Goal: Transaction & Acquisition: Book appointment/travel/reservation

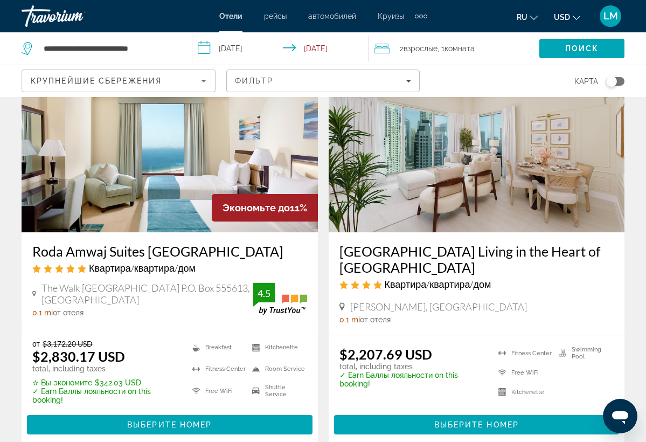
scroll to position [482, 0]
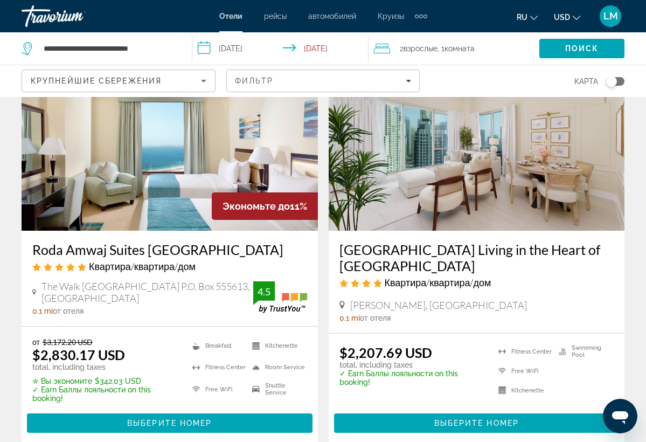
click at [388, 190] on img "Main content" at bounding box center [476, 144] width 296 height 172
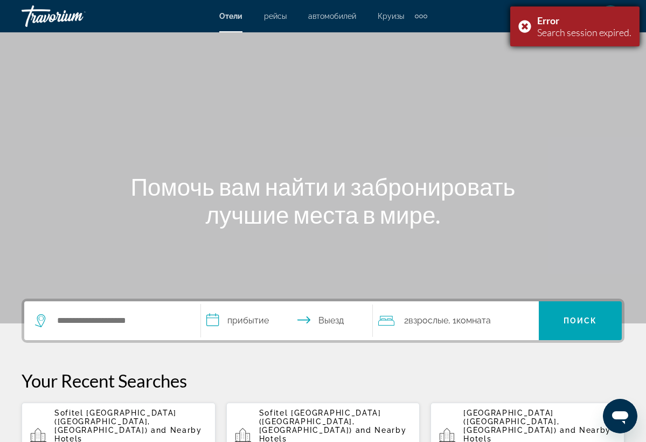
click at [525, 25] on div "Error Search session expired." at bounding box center [574, 26] width 129 height 40
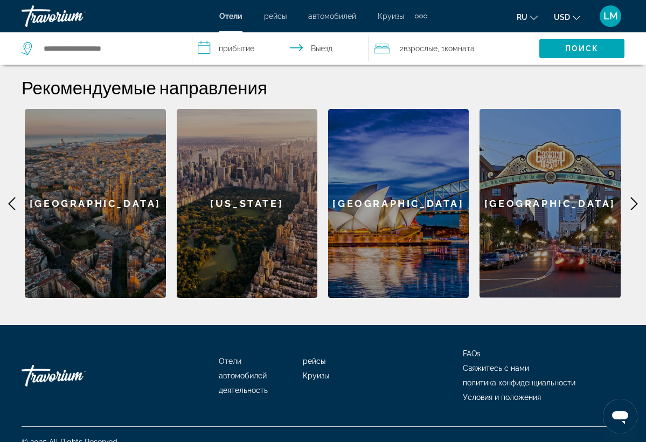
scroll to position [425, 0]
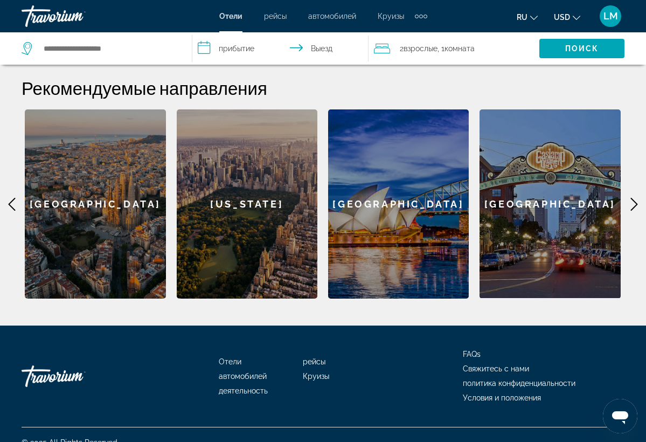
click at [636, 198] on icon "Main content" at bounding box center [633, 204] width 13 height 13
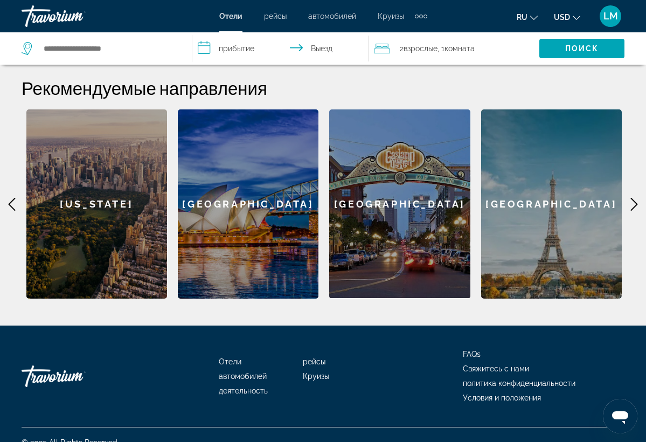
click at [636, 198] on icon "Main content" at bounding box center [633, 204] width 13 height 13
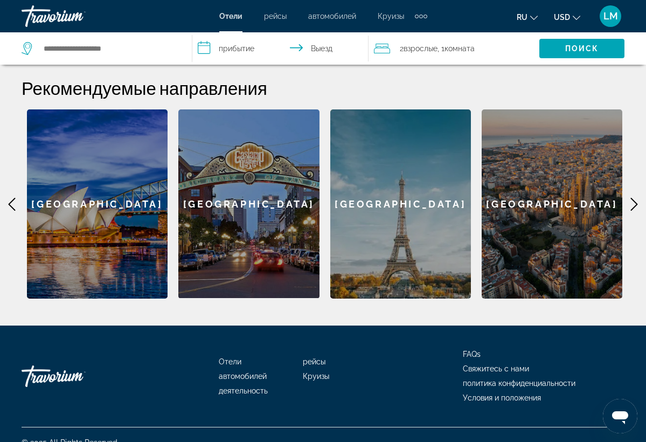
click at [636, 198] on icon "Main content" at bounding box center [633, 204] width 13 height 13
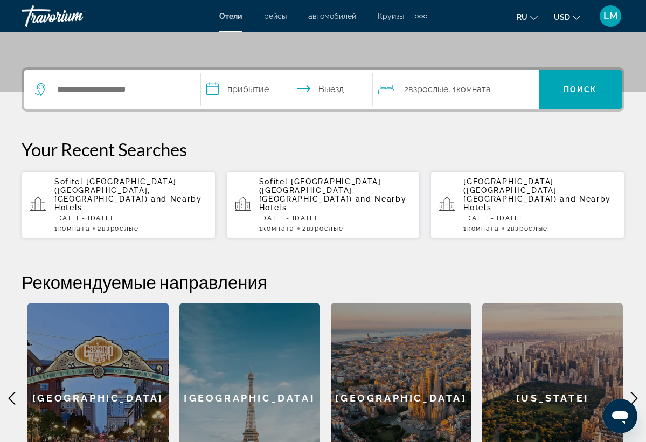
scroll to position [228, 0]
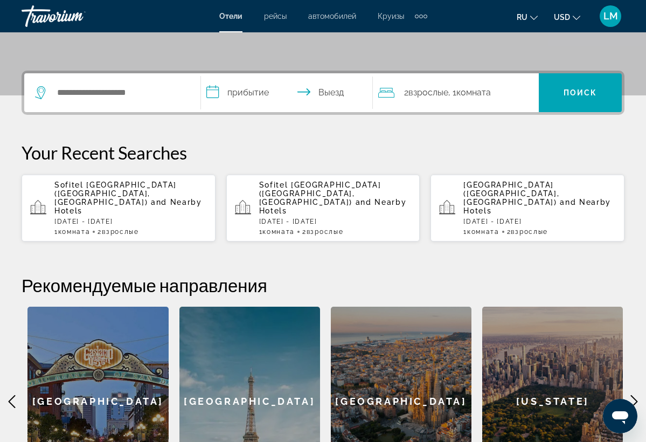
click at [548, 199] on div "Sheraton Jumeirah Beach Resort (Dubai, AE) and Nearby Hotels Fri, 07 Nov - Mon,…" at bounding box center [539, 207] width 152 height 55
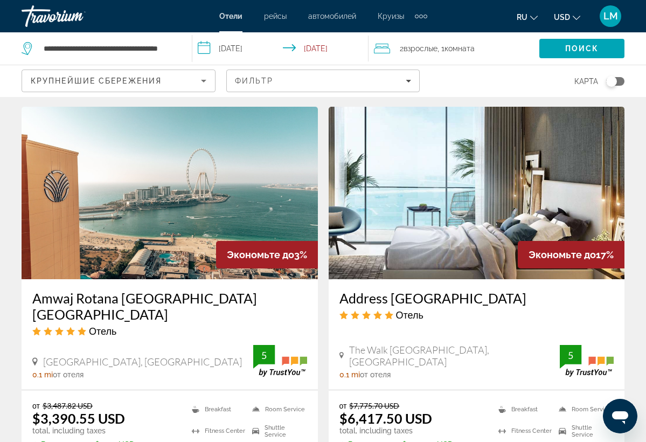
scroll to position [1276, 0]
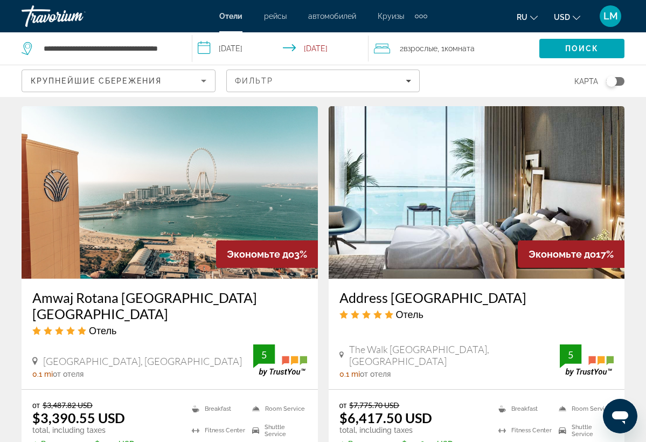
click at [523, 178] on img "Main content" at bounding box center [476, 192] width 296 height 172
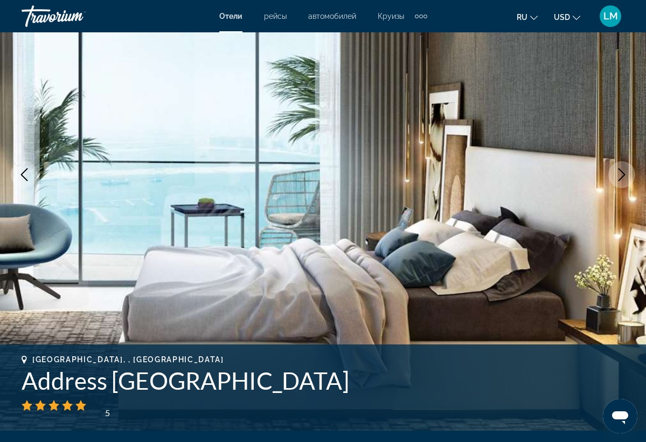
scroll to position [112, 0]
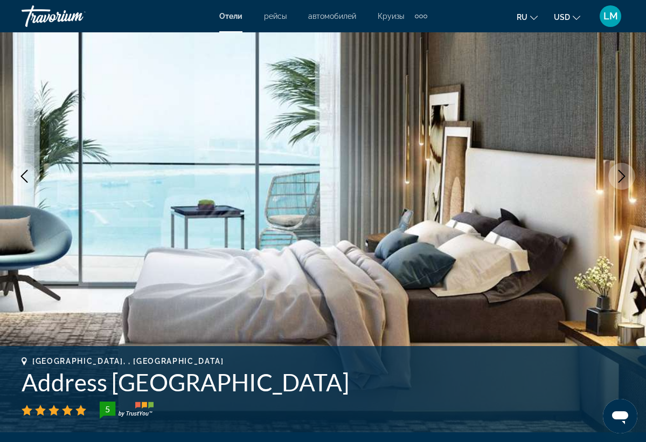
click at [627, 174] on icon "Next image" at bounding box center [621, 176] width 13 height 13
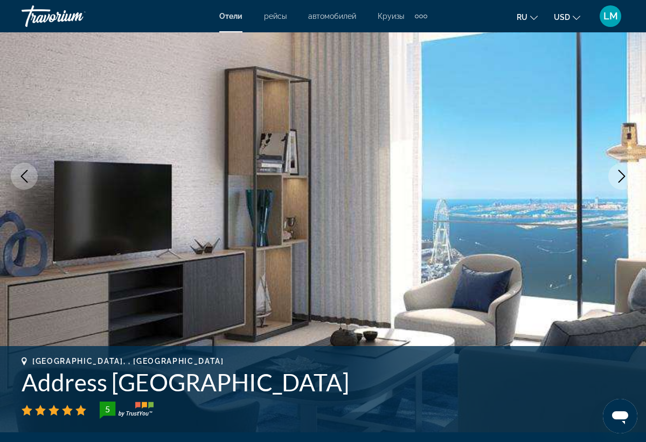
click at [627, 175] on icon "Next image" at bounding box center [621, 176] width 13 height 13
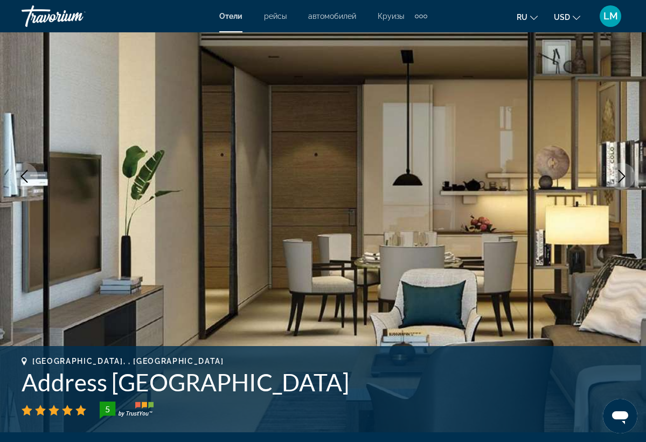
click at [627, 176] on icon "Next image" at bounding box center [621, 176] width 13 height 13
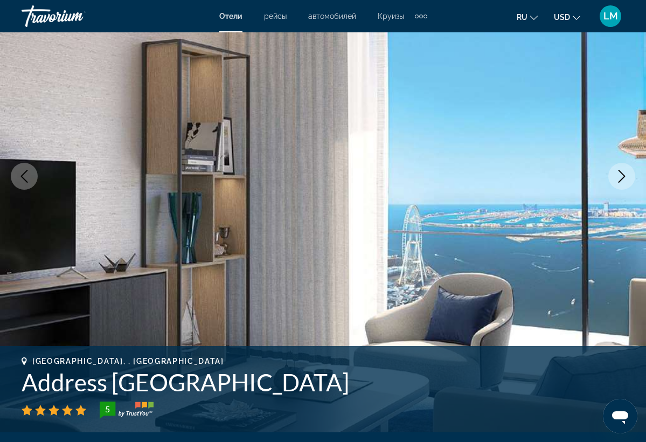
click at [627, 176] on icon "Next image" at bounding box center [621, 176] width 13 height 13
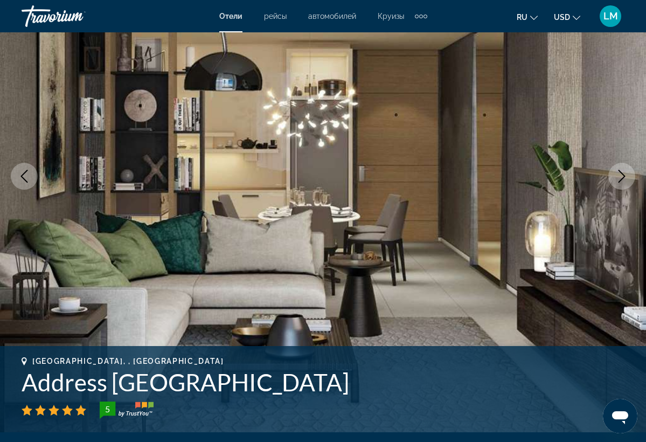
click at [627, 177] on icon "Next image" at bounding box center [621, 176] width 13 height 13
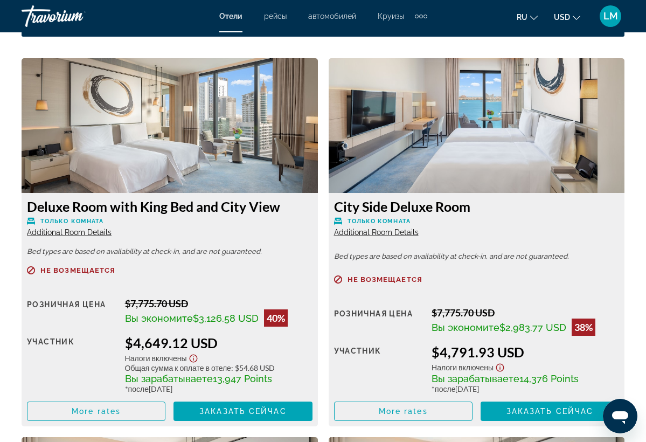
scroll to position [1651, 0]
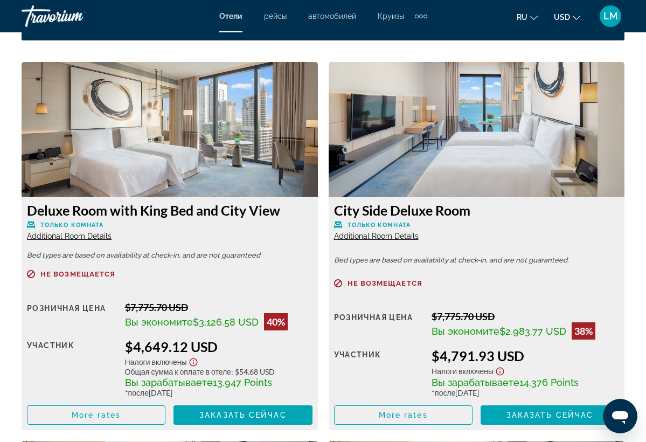
click at [225, 110] on img "Main content" at bounding box center [170, 129] width 296 height 135
click at [224, 113] on img "Main content" at bounding box center [170, 129] width 296 height 135
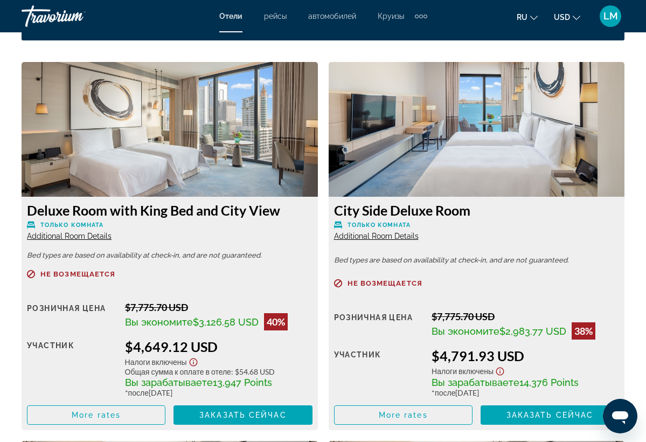
click at [224, 113] on img "Main content" at bounding box center [170, 129] width 296 height 135
click at [444, 125] on img "Main content" at bounding box center [476, 129] width 296 height 135
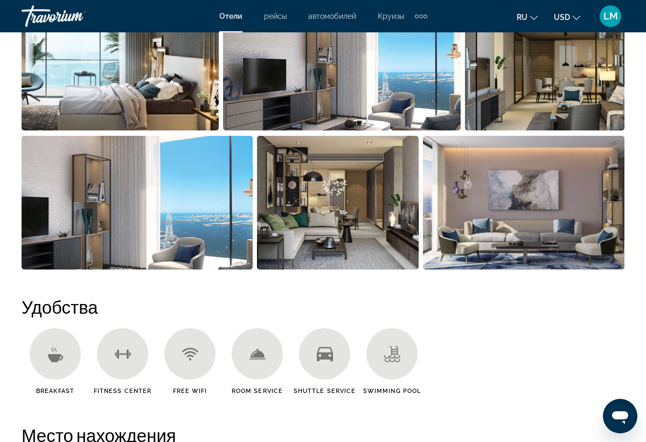
scroll to position [815, 0]
click at [227, 187] on img "Open full-screen image slider" at bounding box center [137, 203] width 231 height 134
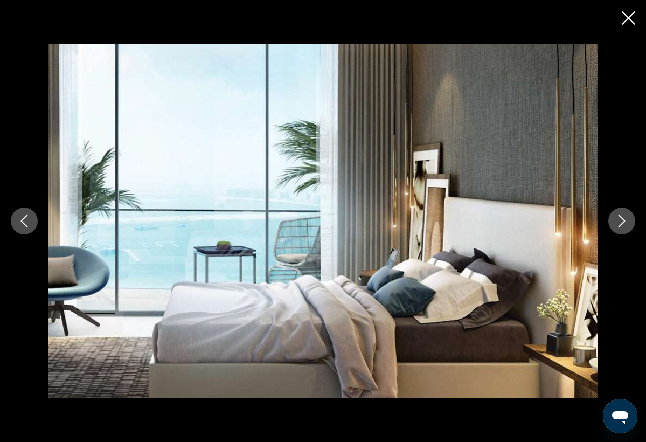
click at [615, 219] on icon "Next image" at bounding box center [621, 220] width 13 height 13
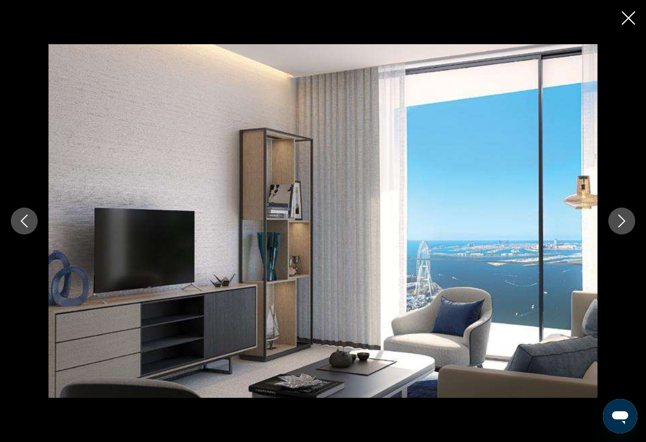
click at [615, 220] on icon "Next image" at bounding box center [621, 220] width 13 height 13
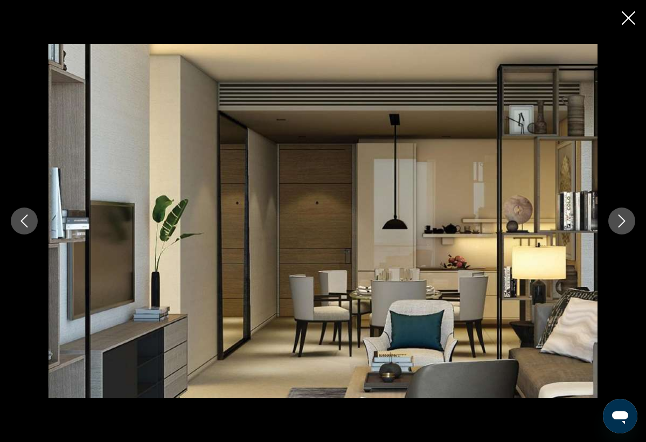
click at [615, 220] on icon "Next image" at bounding box center [621, 220] width 13 height 13
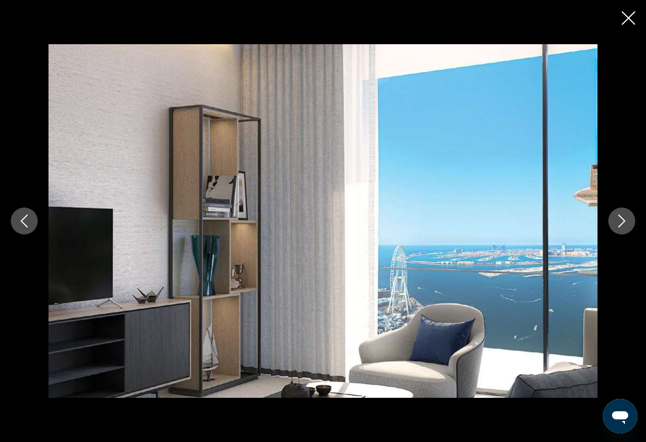
click at [615, 220] on icon "Next image" at bounding box center [621, 220] width 13 height 13
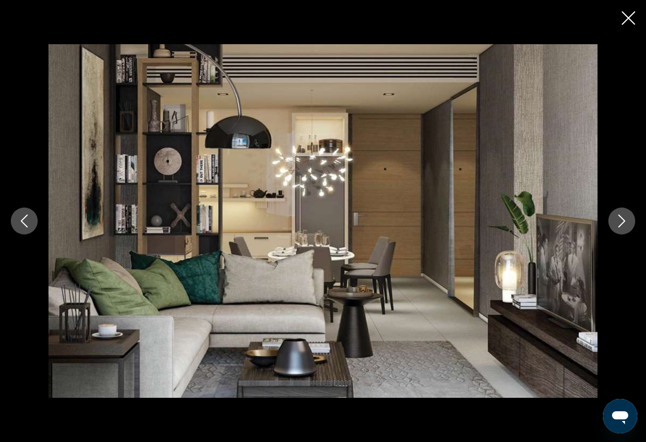
click at [615, 220] on icon "Next image" at bounding box center [621, 220] width 13 height 13
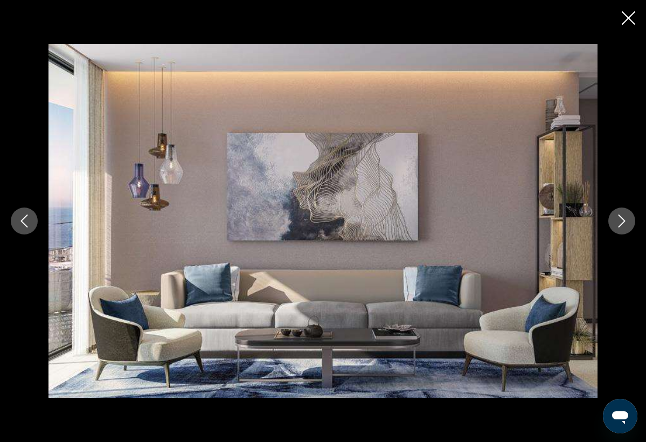
click at [615, 220] on icon "Next image" at bounding box center [621, 220] width 13 height 13
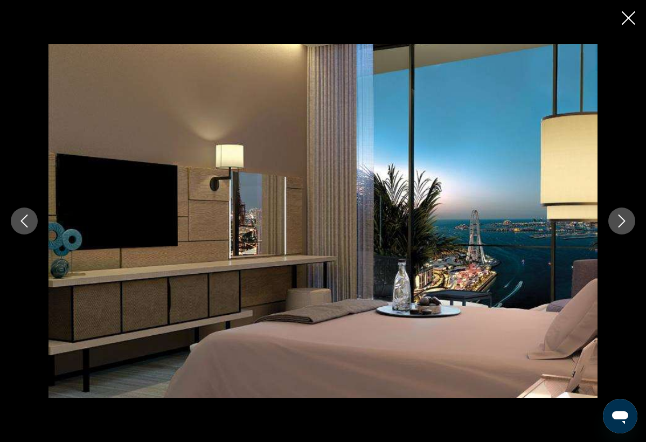
click at [615, 220] on icon "Next image" at bounding box center [621, 220] width 13 height 13
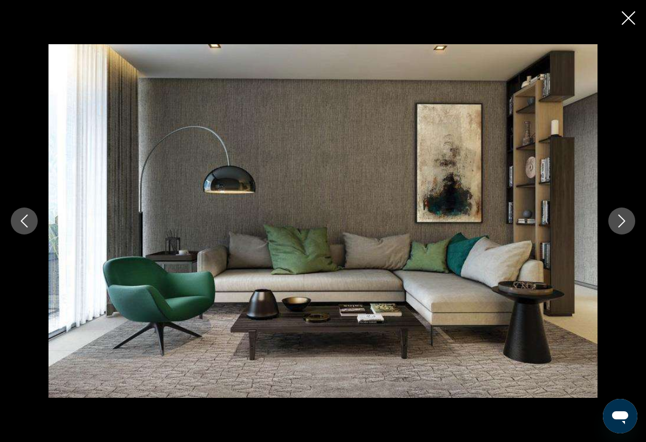
click at [615, 220] on icon "Next image" at bounding box center [621, 220] width 13 height 13
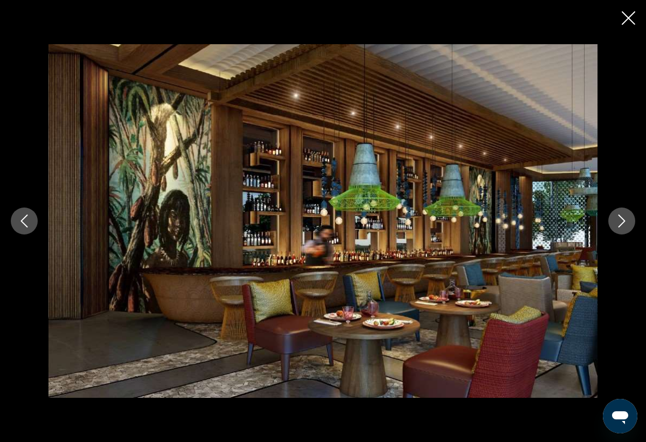
click at [615, 220] on icon "Next image" at bounding box center [621, 220] width 13 height 13
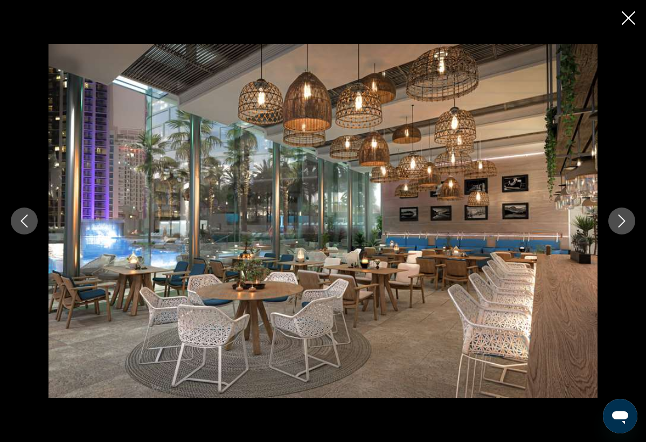
click at [615, 220] on icon "Next image" at bounding box center [621, 220] width 13 height 13
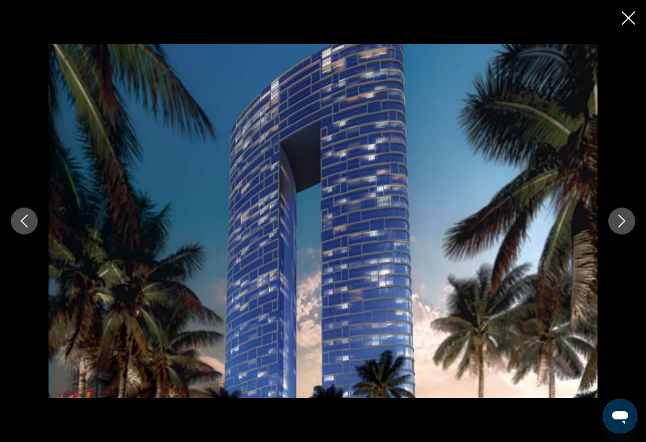
click at [615, 220] on icon "Next image" at bounding box center [621, 220] width 13 height 13
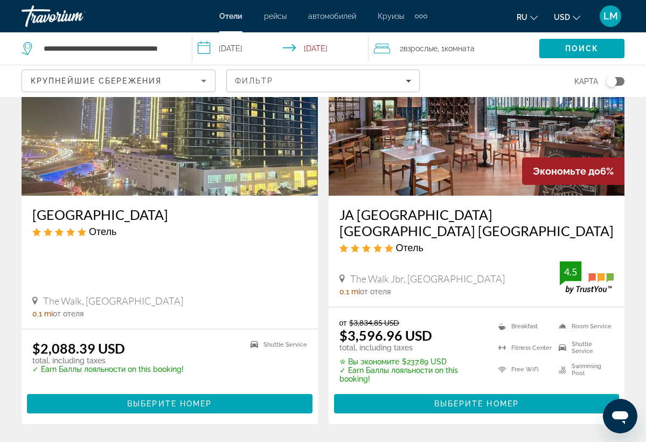
scroll to position [940, 0]
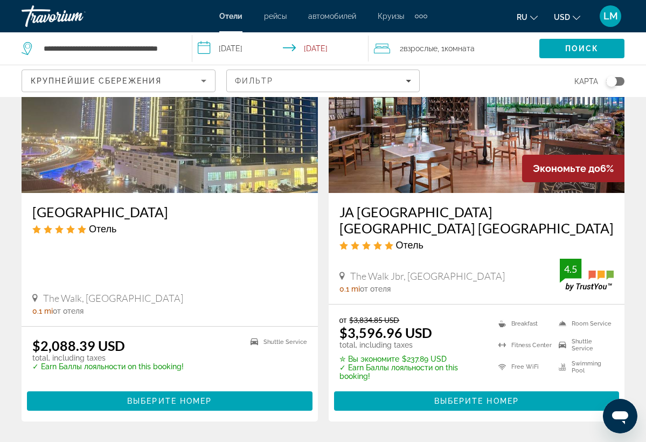
click at [402, 171] on img "Main content" at bounding box center [476, 106] width 296 height 172
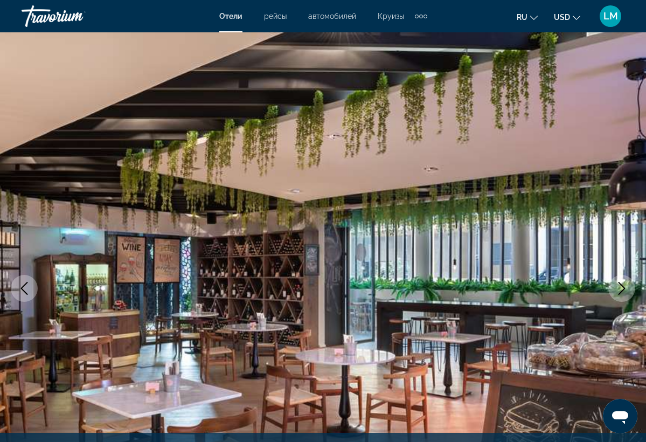
click at [624, 267] on img "Main content" at bounding box center [323, 287] width 646 height 511
click at [625, 282] on icon "Next image" at bounding box center [621, 288] width 13 height 13
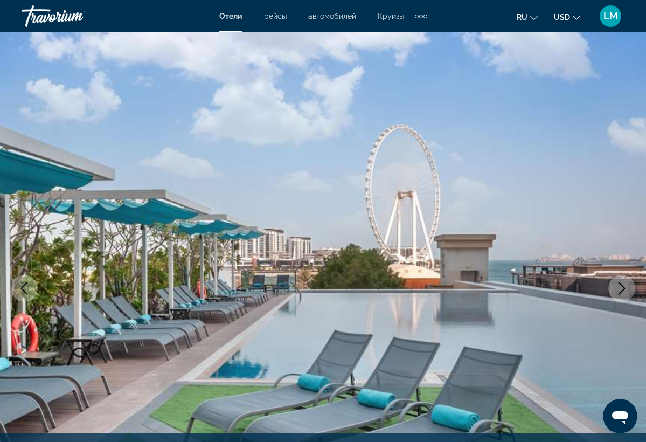
click at [626, 289] on icon "Next image" at bounding box center [621, 288] width 13 height 13
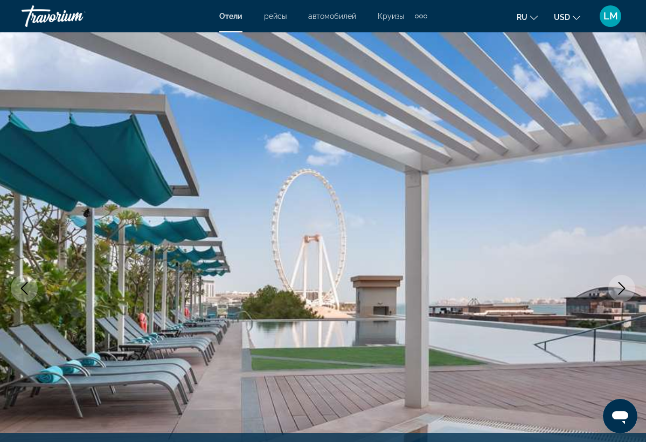
click at [626, 289] on icon "Next image" at bounding box center [621, 288] width 13 height 13
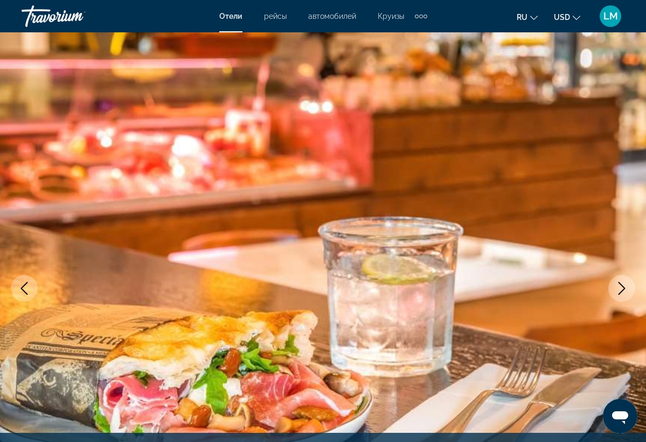
click at [626, 289] on icon "Next image" at bounding box center [621, 288] width 13 height 13
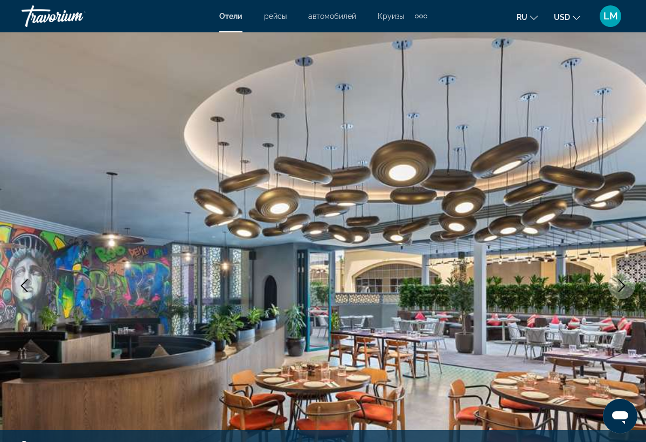
scroll to position [4, 0]
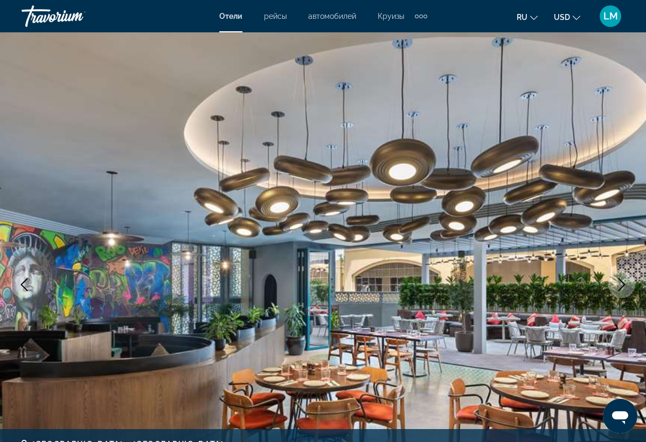
click at [626, 289] on icon "Next image" at bounding box center [621, 284] width 13 height 13
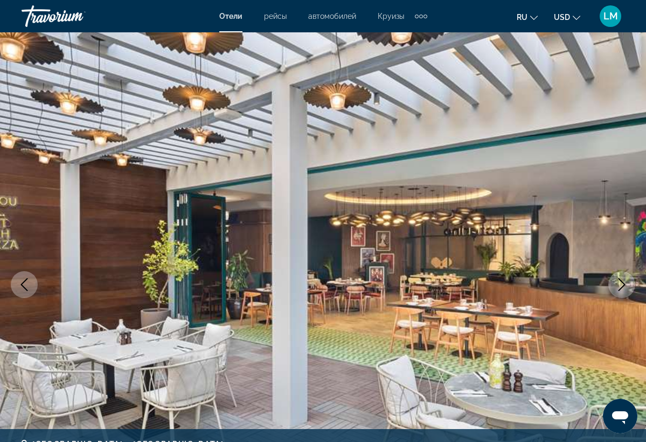
click at [624, 284] on icon "Next image" at bounding box center [621, 284] width 7 height 13
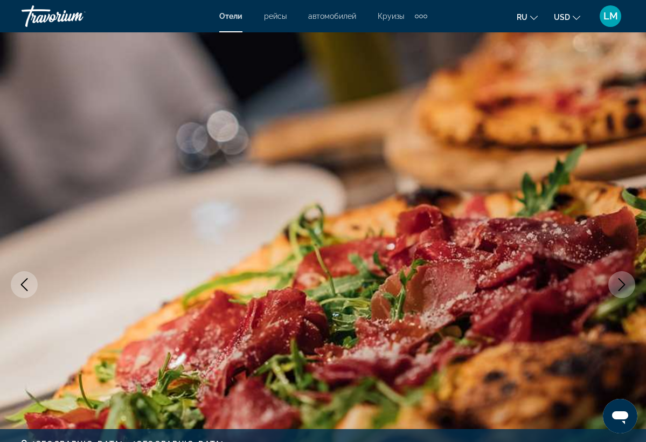
click at [624, 284] on icon "Next image" at bounding box center [621, 284] width 7 height 13
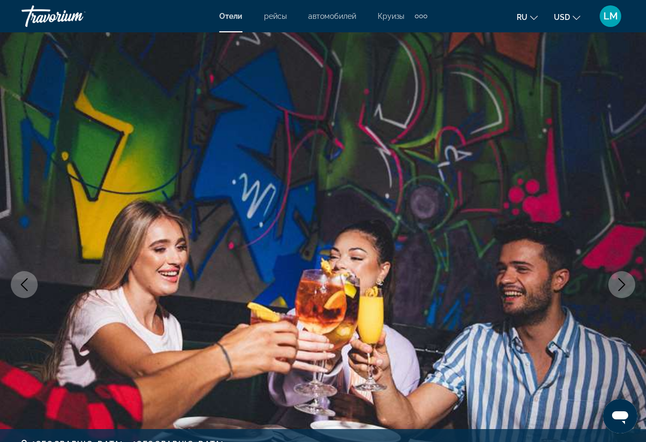
click at [624, 284] on icon "Next image" at bounding box center [621, 284] width 7 height 13
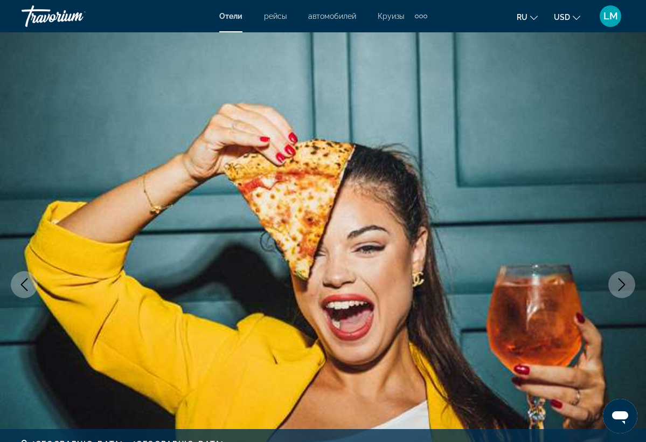
click at [624, 284] on icon "Next image" at bounding box center [621, 284] width 7 height 13
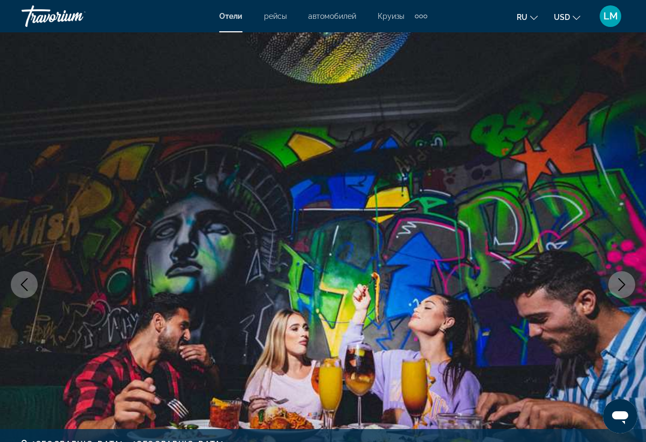
click at [624, 284] on icon "Next image" at bounding box center [621, 284] width 7 height 13
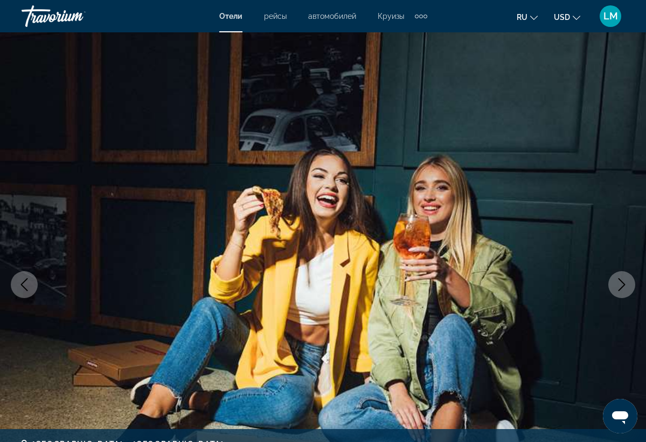
click at [624, 284] on icon "Next image" at bounding box center [621, 284] width 7 height 13
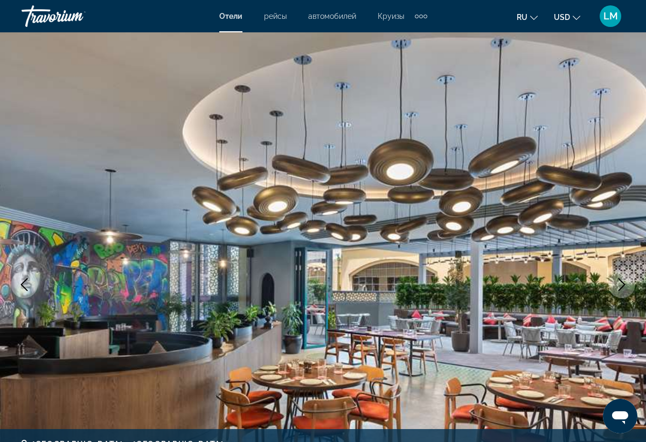
click at [624, 284] on icon "Next image" at bounding box center [621, 284] width 7 height 13
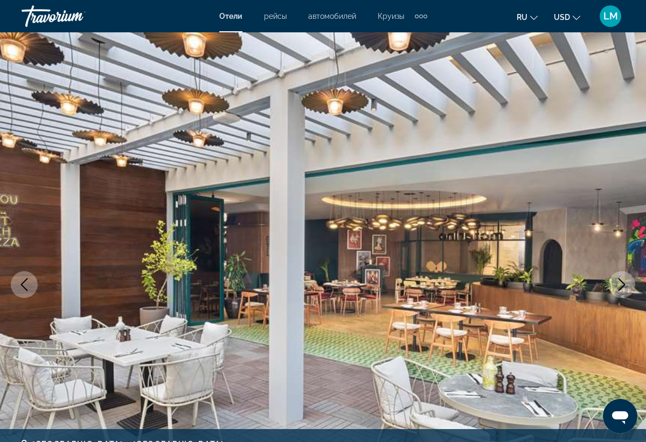
click at [624, 284] on icon "Next image" at bounding box center [621, 284] width 7 height 13
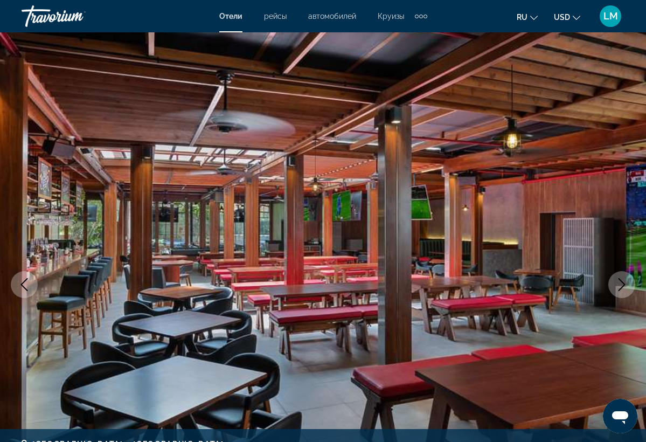
click at [624, 284] on icon "Next image" at bounding box center [621, 284] width 7 height 13
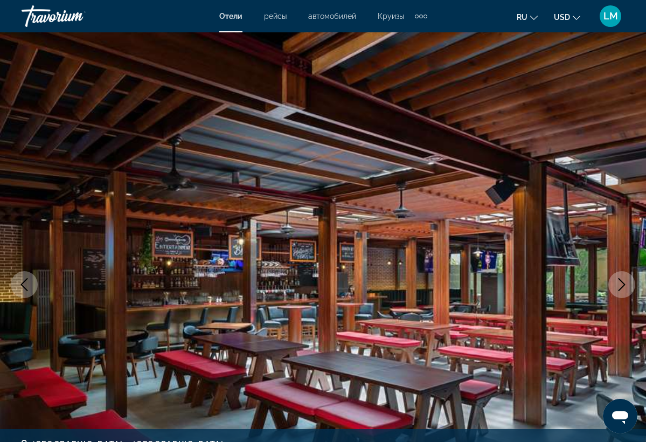
click at [624, 284] on icon "Next image" at bounding box center [621, 284] width 7 height 13
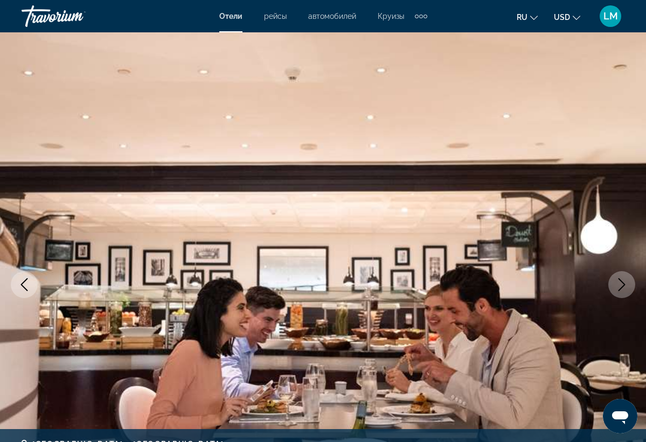
click at [624, 284] on icon "Next image" at bounding box center [621, 284] width 7 height 13
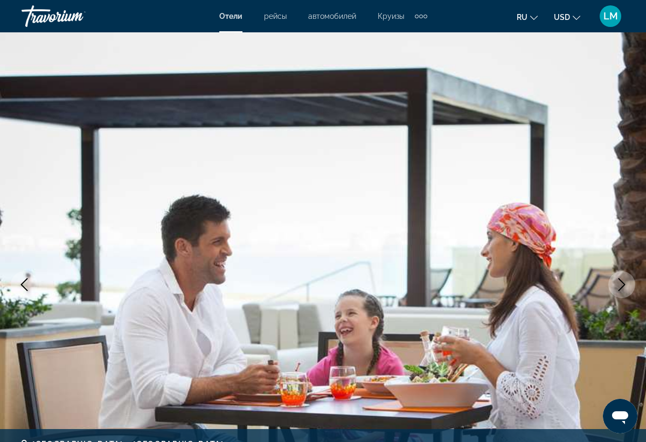
click at [624, 284] on icon "Next image" at bounding box center [621, 284] width 7 height 13
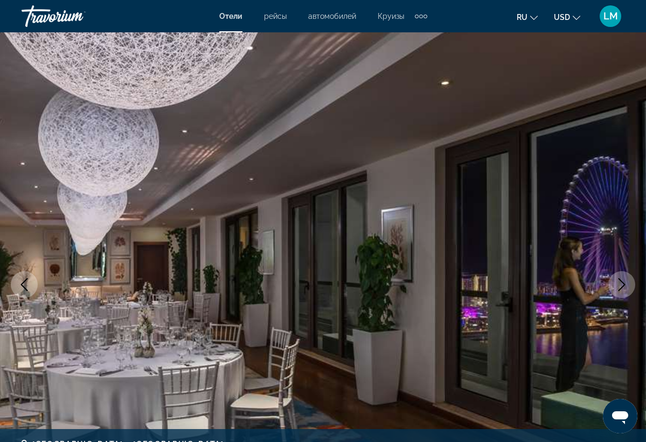
click at [624, 284] on icon "Next image" at bounding box center [621, 284] width 7 height 13
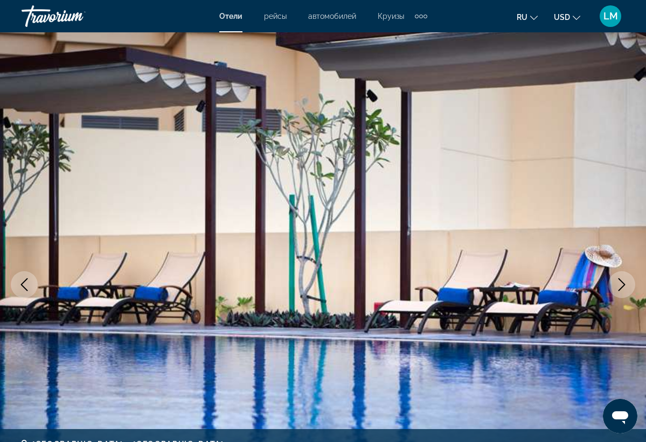
click at [624, 284] on icon "Next image" at bounding box center [621, 284] width 7 height 13
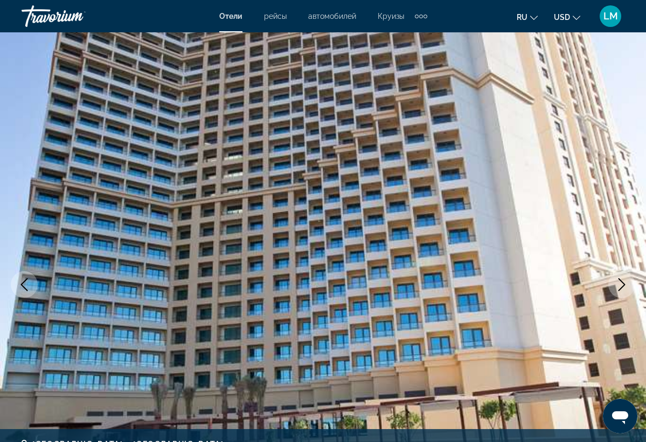
click at [624, 284] on icon "Next image" at bounding box center [621, 284] width 7 height 13
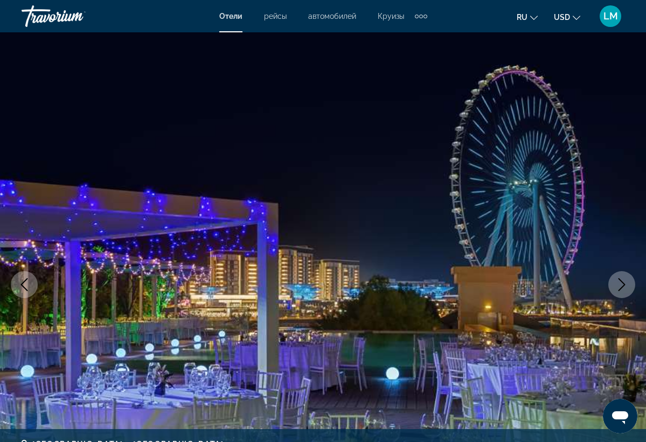
click at [624, 284] on icon "Next image" at bounding box center [621, 284] width 7 height 13
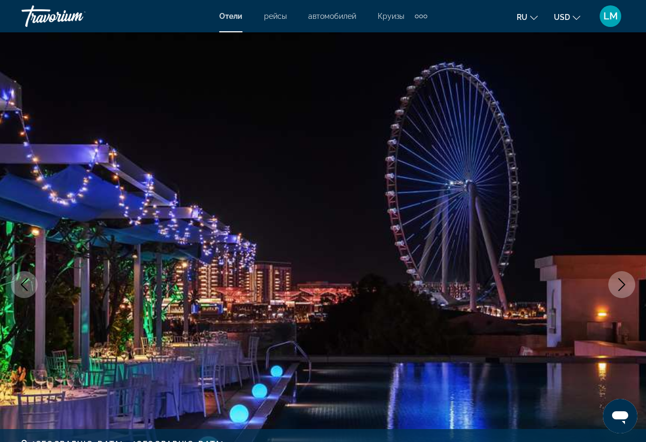
click at [624, 284] on icon "Next image" at bounding box center [621, 284] width 7 height 13
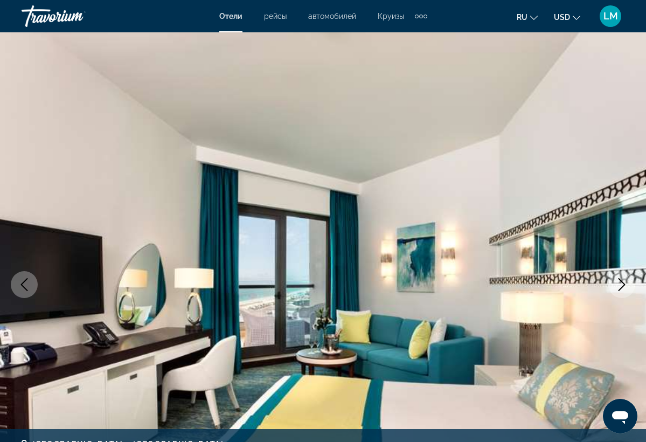
click at [624, 284] on icon "Next image" at bounding box center [621, 284] width 7 height 13
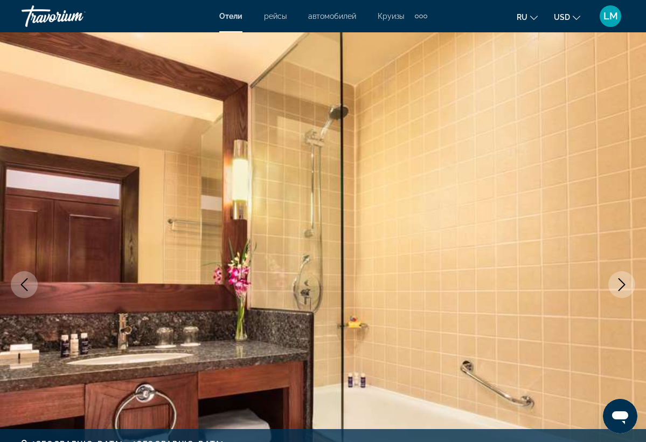
click at [624, 284] on icon "Next image" at bounding box center [621, 284] width 7 height 13
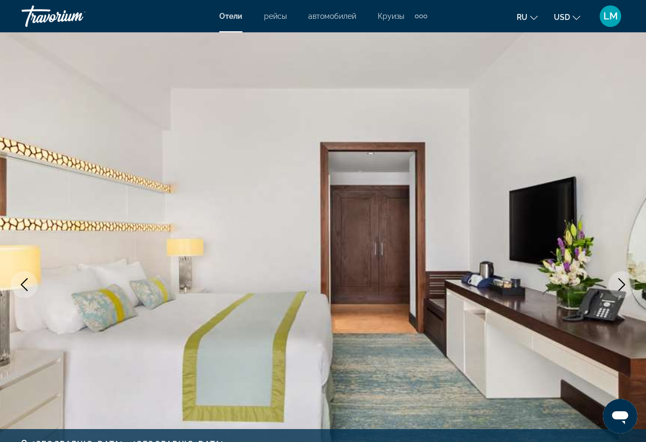
click at [624, 284] on icon "Next image" at bounding box center [621, 284] width 7 height 13
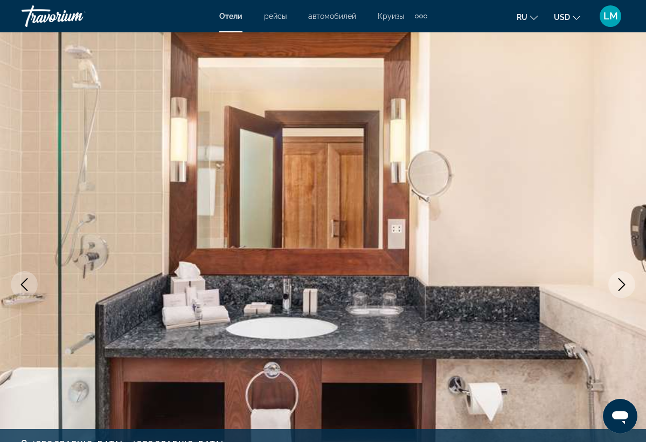
click at [624, 284] on icon "Next image" at bounding box center [621, 284] width 7 height 13
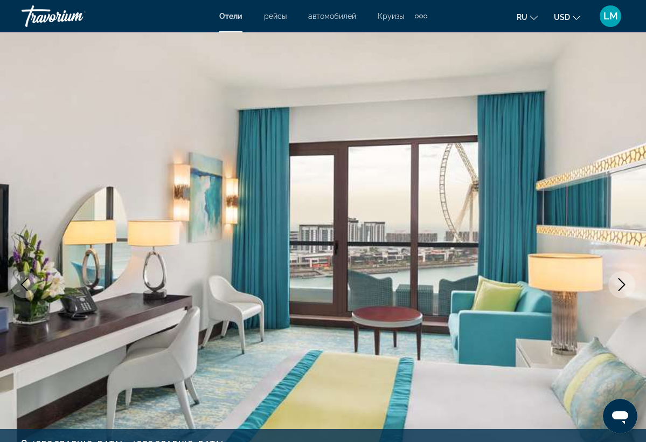
click at [624, 284] on icon "Next image" at bounding box center [621, 284] width 7 height 13
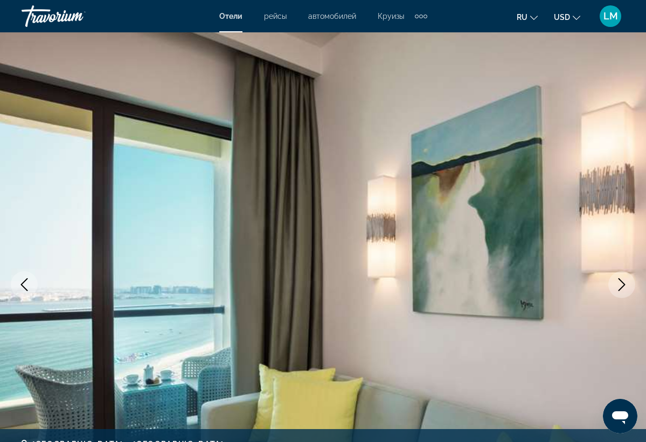
click at [624, 284] on icon "Next image" at bounding box center [621, 284] width 7 height 13
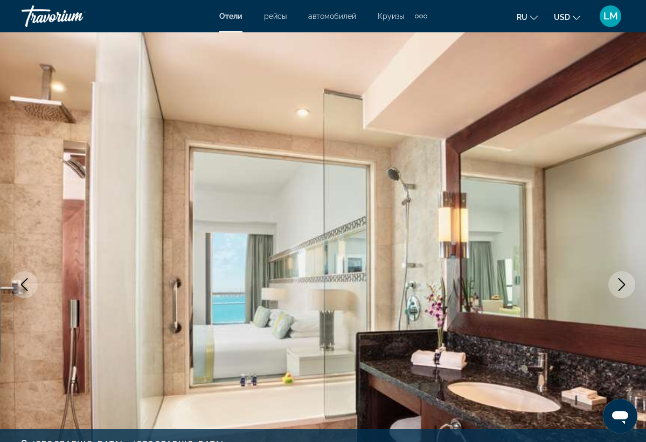
click at [624, 284] on icon "Next image" at bounding box center [621, 284] width 7 height 13
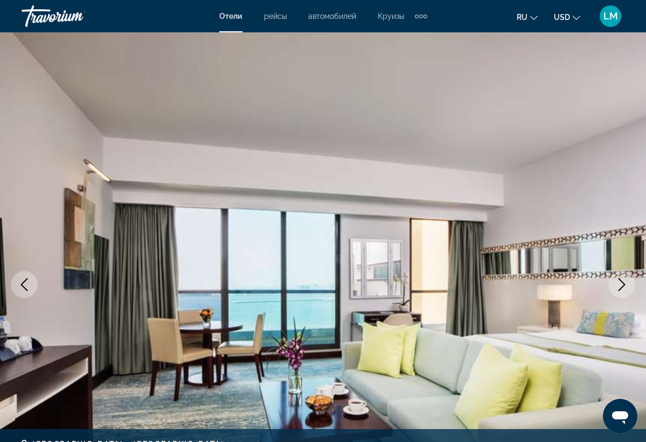
click at [624, 284] on icon "Next image" at bounding box center [621, 284] width 7 height 13
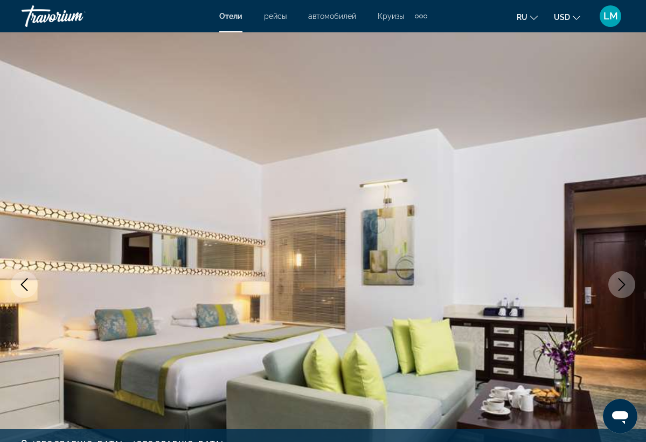
click at [624, 284] on icon "Next image" at bounding box center [621, 284] width 7 height 13
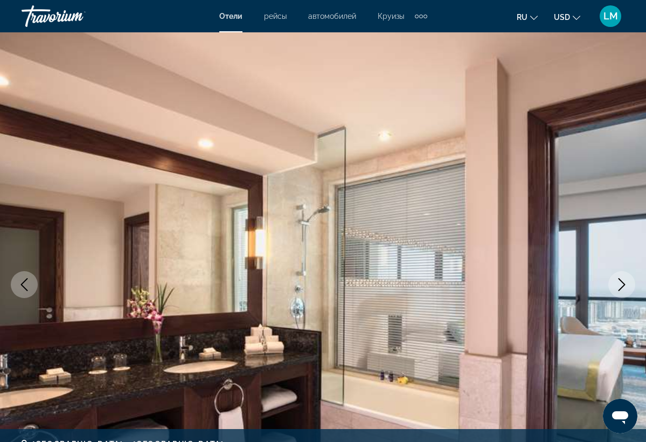
click at [624, 284] on icon "Next image" at bounding box center [621, 284] width 7 height 13
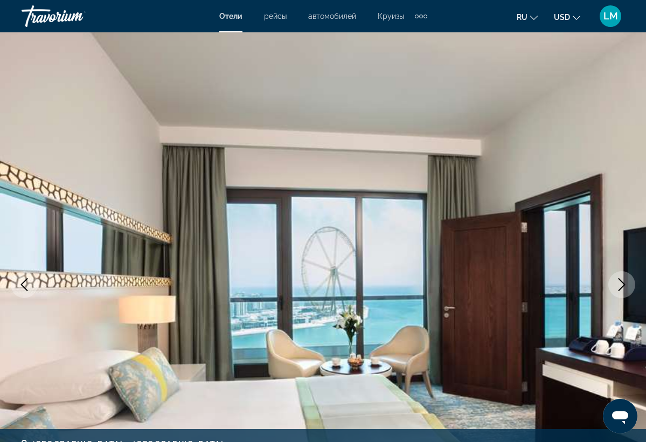
click at [624, 284] on icon "Next image" at bounding box center [621, 284] width 7 height 13
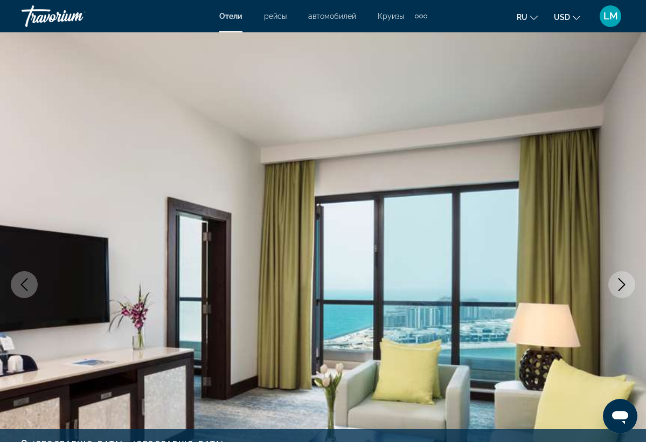
click at [624, 284] on icon "Next image" at bounding box center [621, 284] width 7 height 13
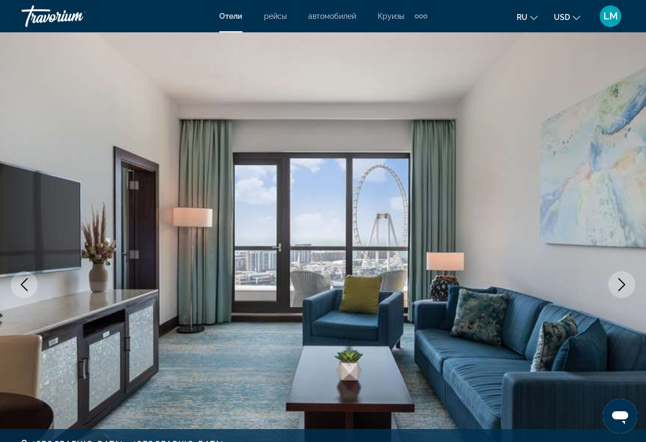
click at [624, 284] on icon "Next image" at bounding box center [621, 284] width 7 height 13
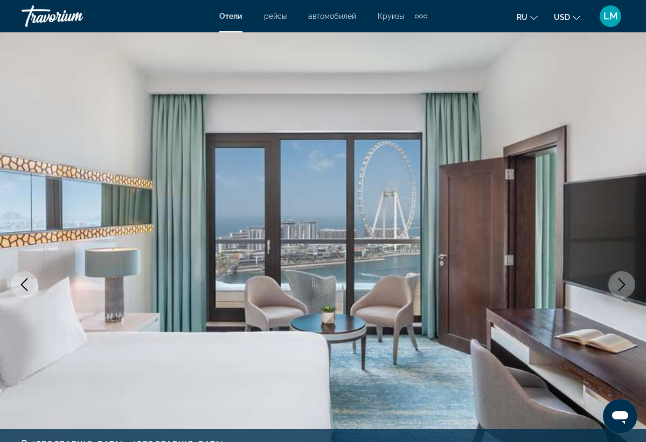
click at [624, 284] on icon "Next image" at bounding box center [621, 284] width 7 height 13
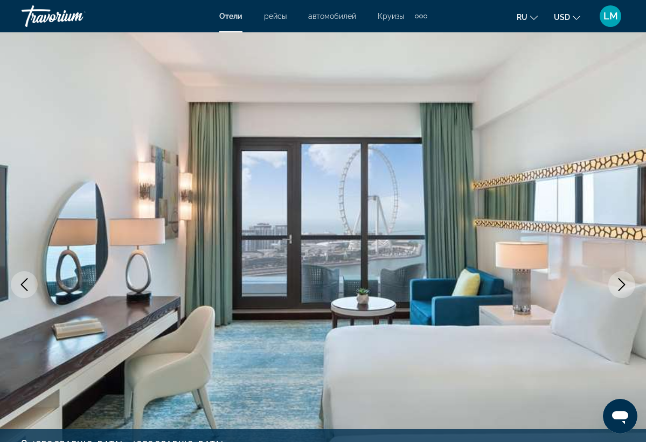
click at [624, 284] on icon "Next image" at bounding box center [621, 284] width 7 height 13
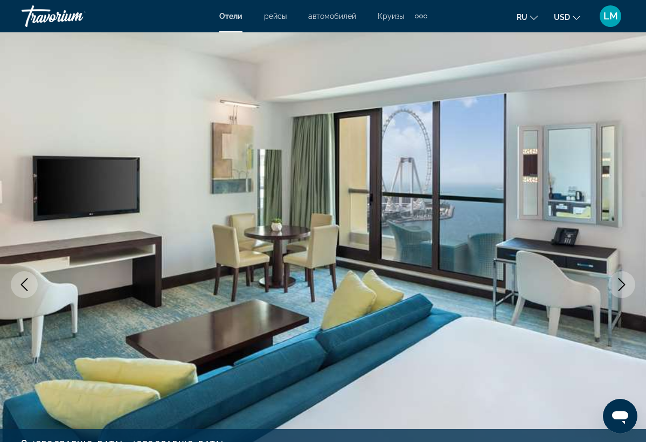
click at [624, 284] on icon "Next image" at bounding box center [621, 284] width 7 height 13
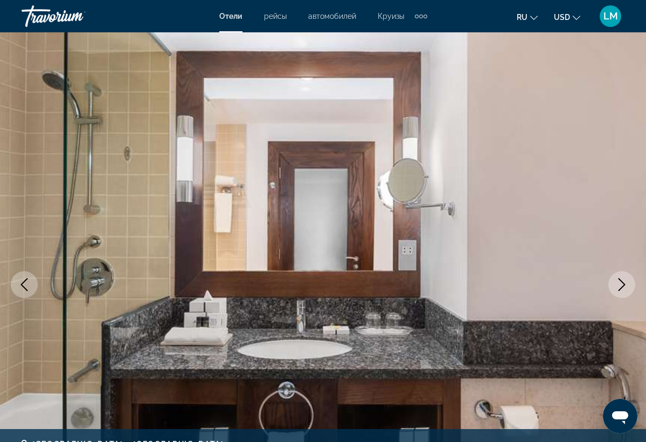
click at [624, 284] on icon "Next image" at bounding box center [621, 284] width 7 height 13
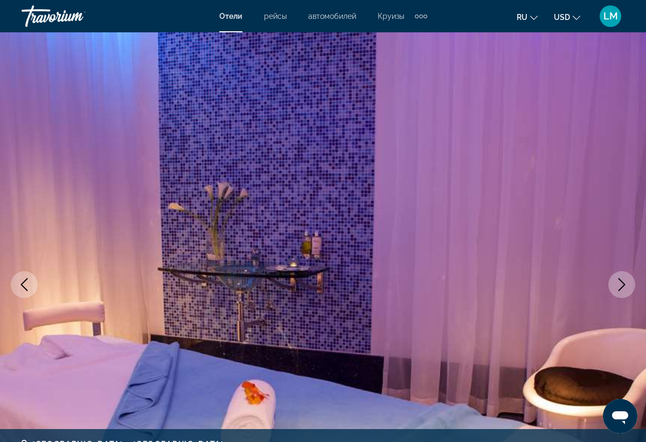
click at [624, 284] on icon "Next image" at bounding box center [621, 284] width 7 height 13
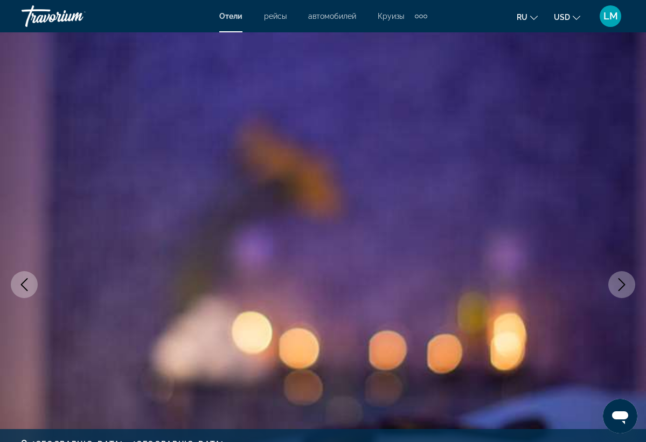
click at [624, 284] on icon "Next image" at bounding box center [621, 284] width 7 height 13
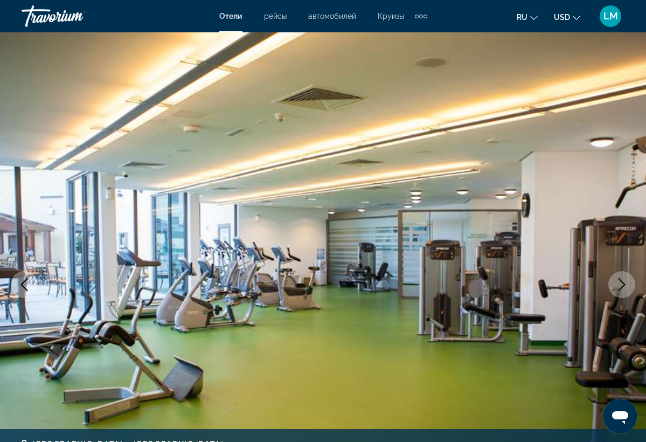
click at [624, 284] on icon "Next image" at bounding box center [621, 284] width 7 height 13
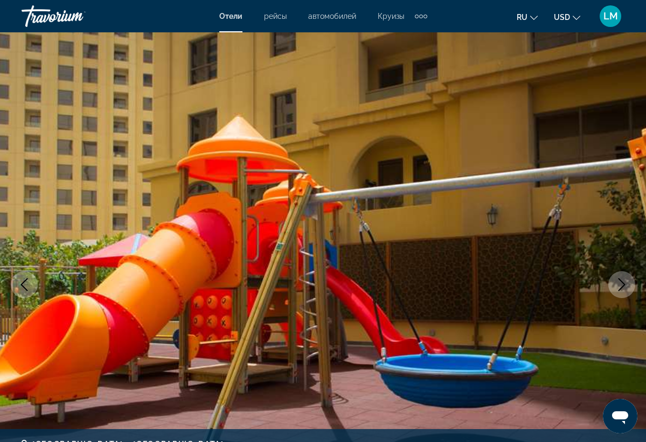
click at [624, 284] on icon "Next image" at bounding box center [621, 284] width 7 height 13
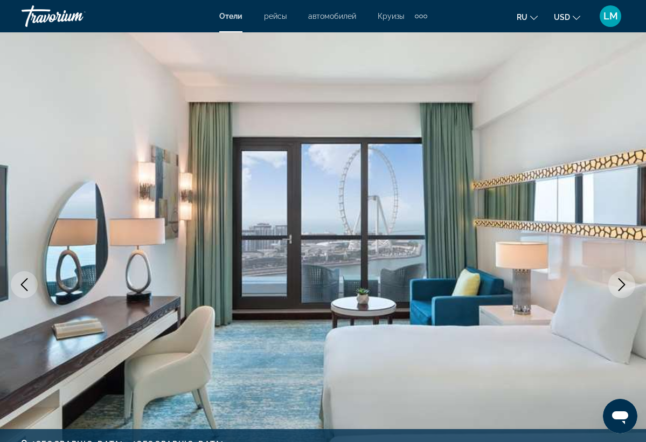
click at [624, 284] on icon "Next image" at bounding box center [621, 284] width 7 height 13
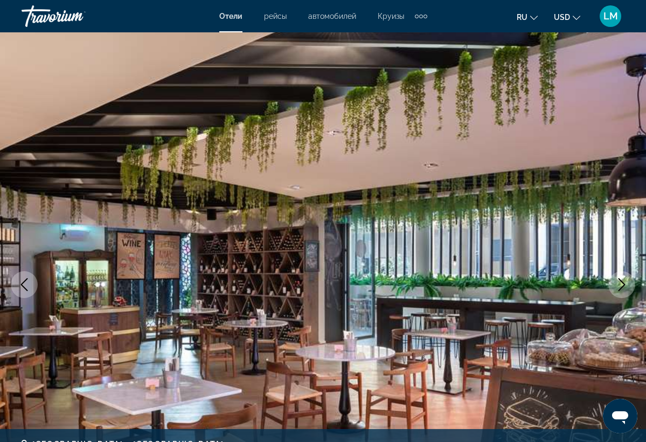
click at [624, 284] on icon "Next image" at bounding box center [621, 284] width 7 height 13
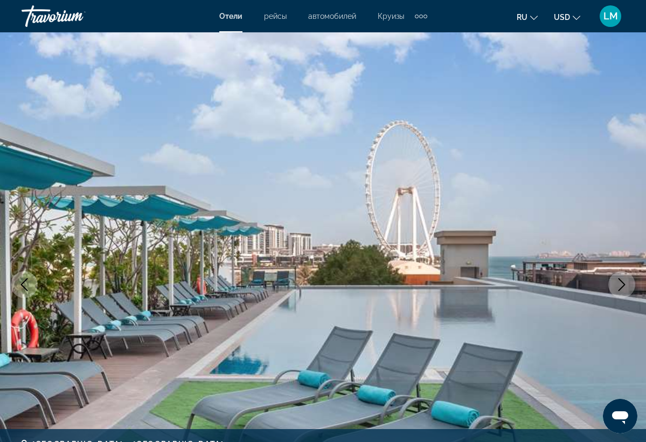
click at [624, 284] on icon "Next image" at bounding box center [621, 284] width 7 height 13
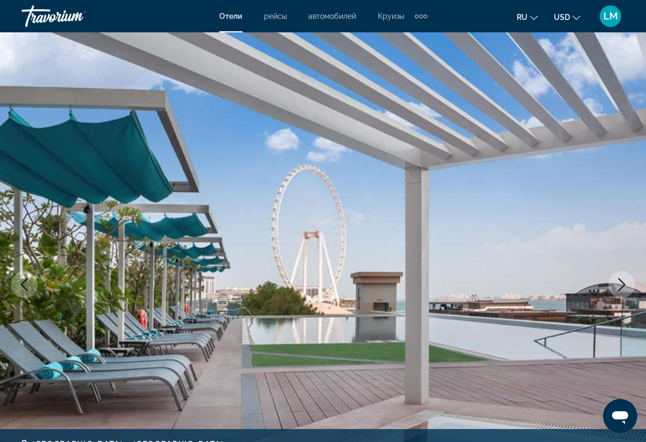
click at [624, 284] on icon "Next image" at bounding box center [621, 284] width 7 height 13
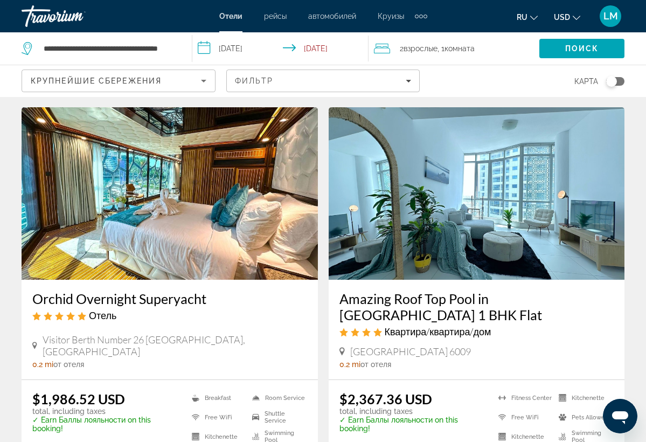
scroll to position [2106, 0]
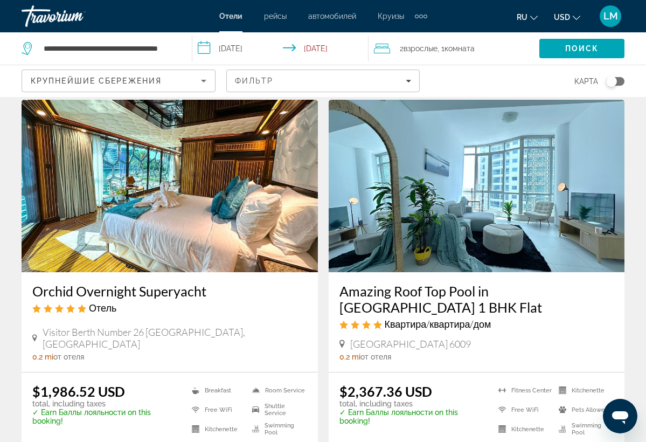
click at [430, 173] on img "Main content" at bounding box center [476, 186] width 296 height 172
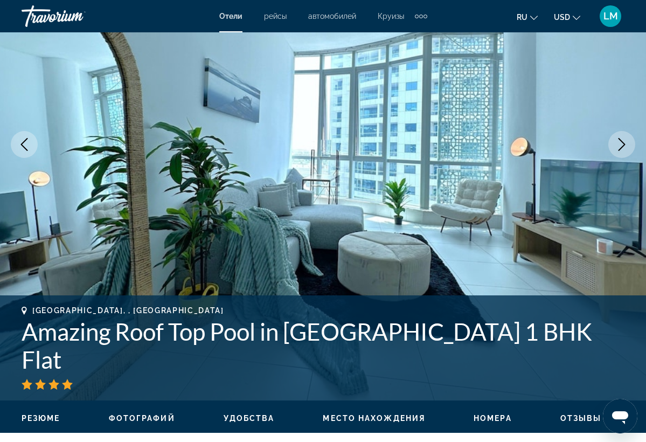
scroll to position [144, 0]
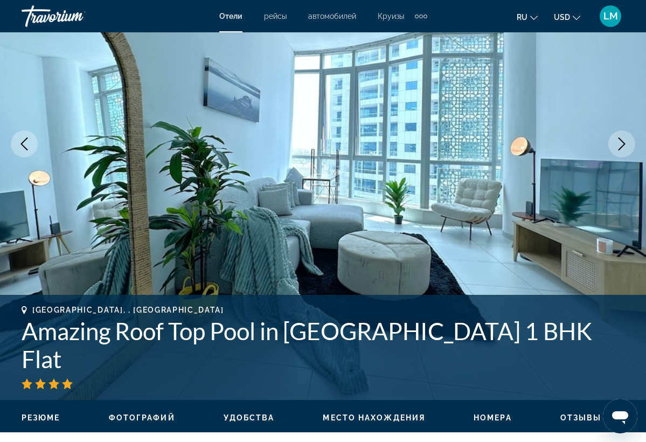
click at [624, 143] on icon "Next image" at bounding box center [621, 143] width 7 height 13
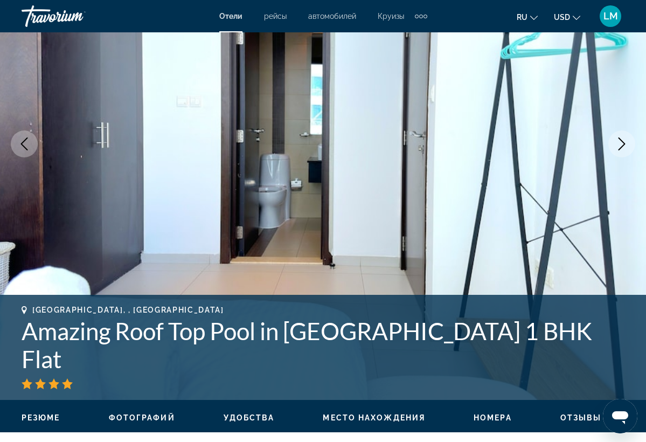
click at [624, 143] on icon "Next image" at bounding box center [621, 143] width 7 height 13
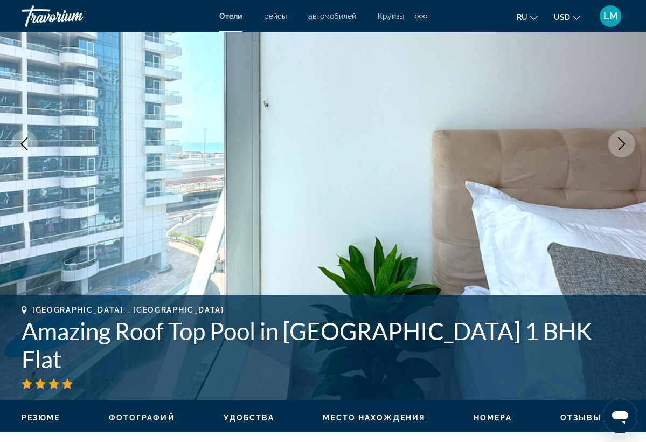
click at [624, 143] on icon "Next image" at bounding box center [621, 143] width 7 height 13
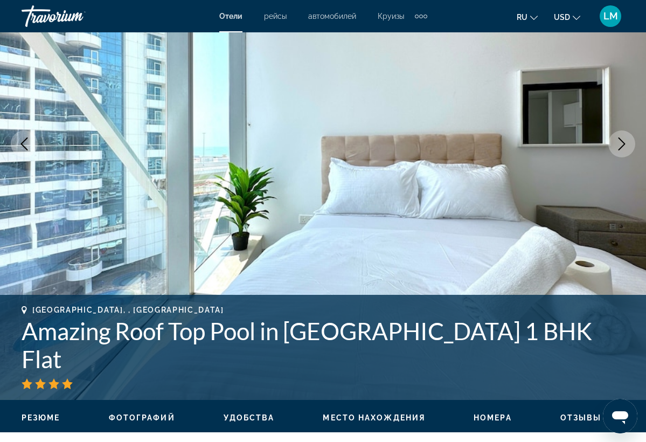
click at [624, 143] on icon "Next image" at bounding box center [621, 143] width 7 height 13
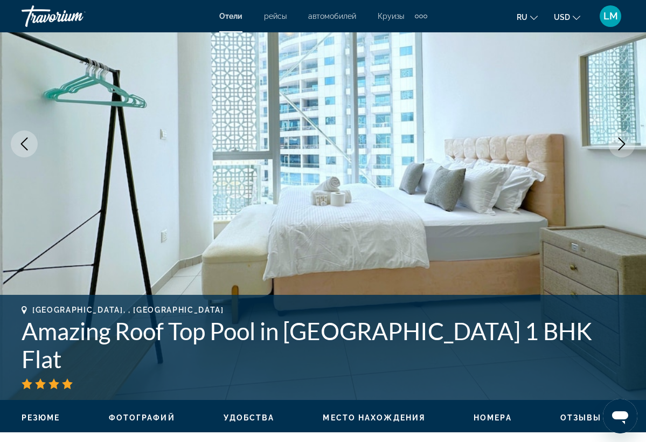
click at [624, 143] on icon "Next image" at bounding box center [621, 143] width 7 height 13
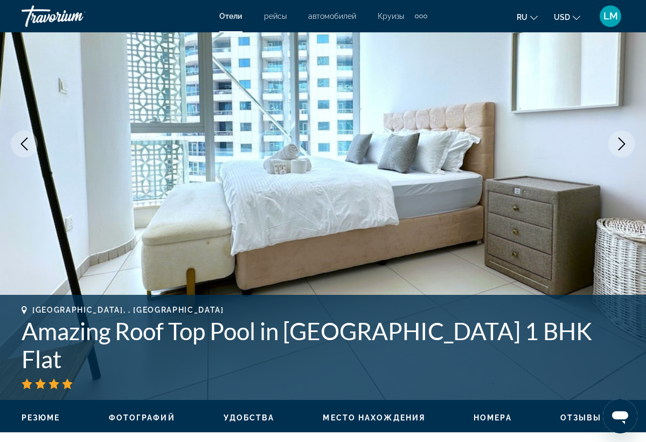
click at [624, 143] on icon "Next image" at bounding box center [621, 143] width 7 height 13
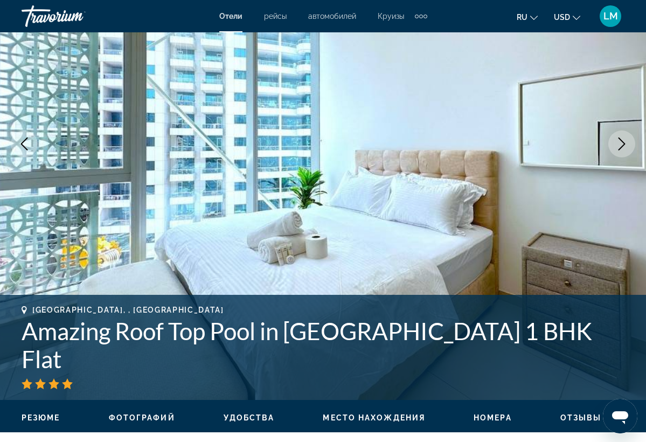
click at [624, 143] on icon "Next image" at bounding box center [621, 143] width 7 height 13
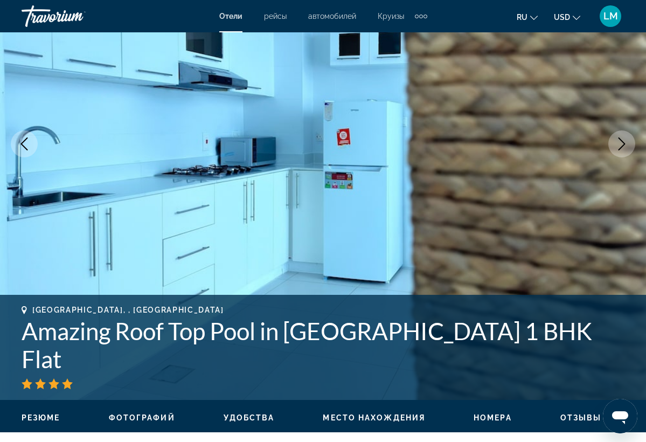
click at [624, 143] on icon "Next image" at bounding box center [621, 143] width 7 height 13
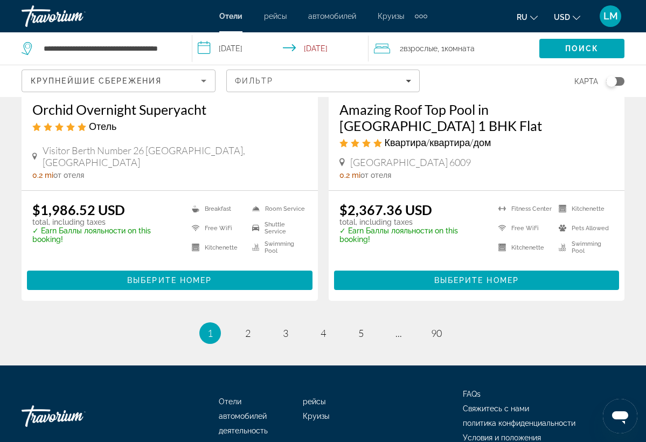
scroll to position [2287, 0]
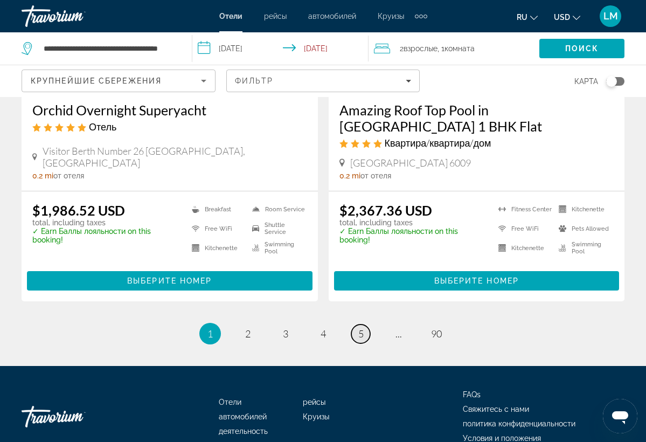
click at [361, 327] on span "5" at bounding box center [360, 333] width 5 height 12
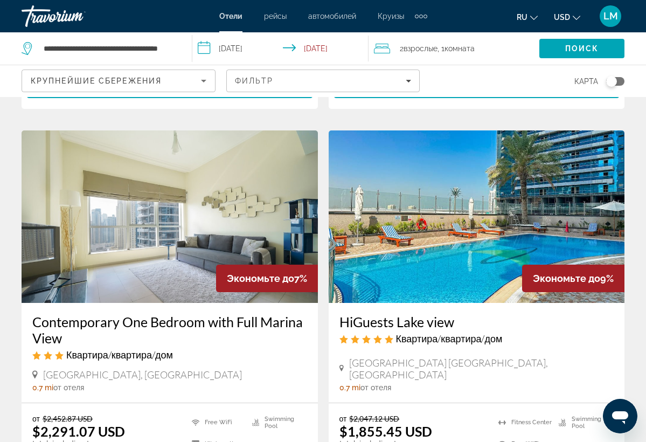
scroll to position [1646, 0]
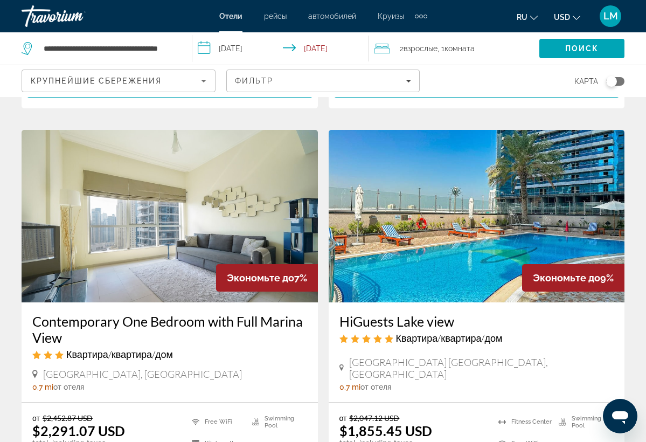
click at [280, 162] on img "Main content" at bounding box center [170, 216] width 296 height 172
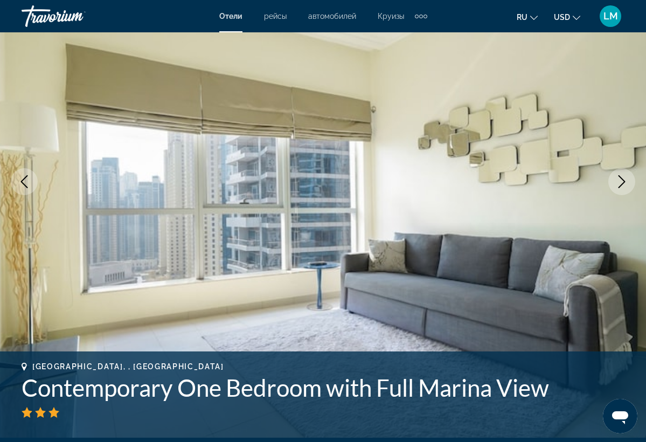
scroll to position [107, 0]
click at [624, 183] on icon "Next image" at bounding box center [621, 181] width 13 height 13
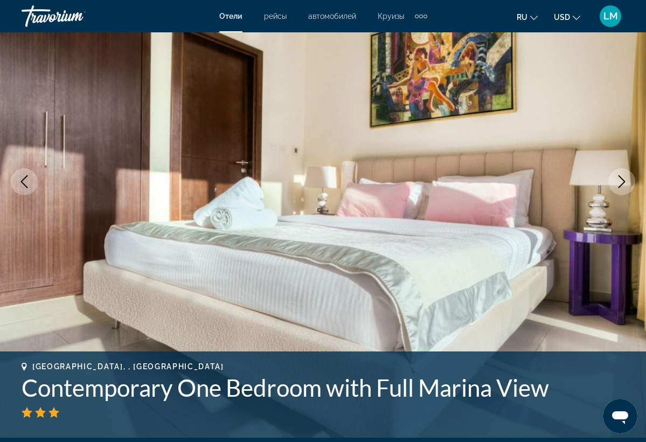
click at [624, 184] on icon "Next image" at bounding box center [621, 181] width 13 height 13
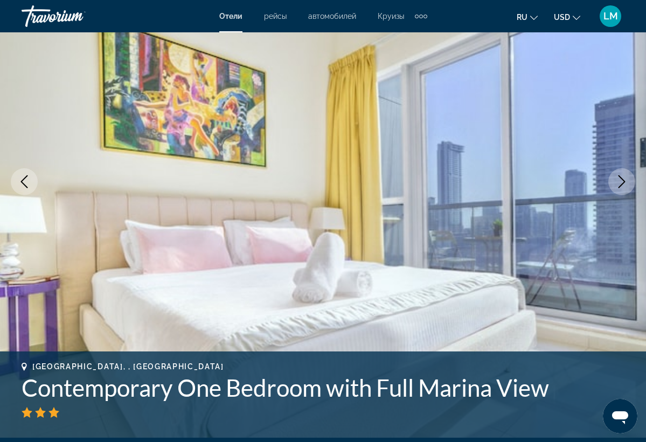
click at [624, 184] on icon "Next image" at bounding box center [621, 181] width 13 height 13
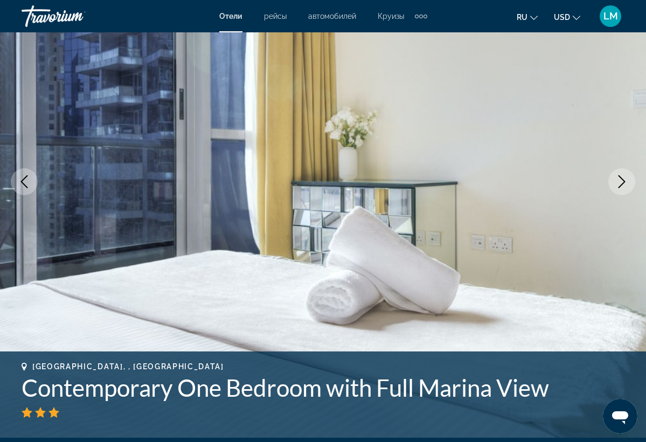
click at [624, 184] on icon "Next image" at bounding box center [621, 181] width 13 height 13
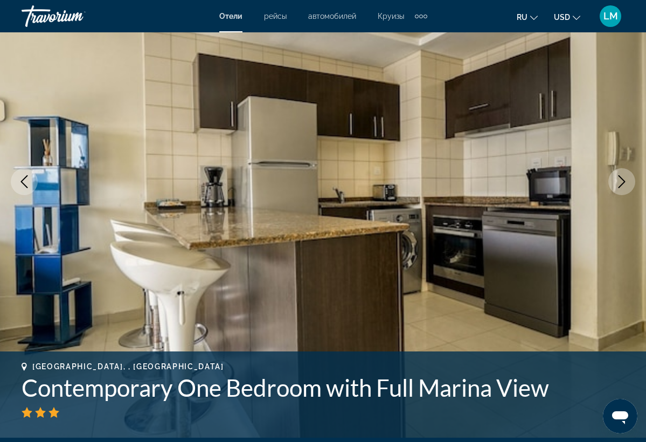
click at [624, 184] on icon "Next image" at bounding box center [621, 181] width 13 height 13
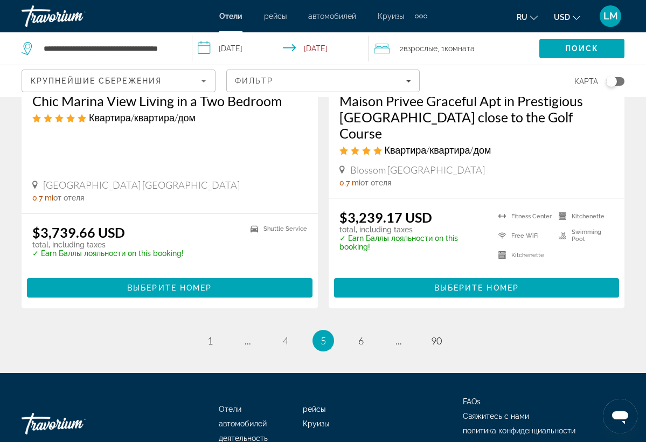
scroll to position [2276, 0]
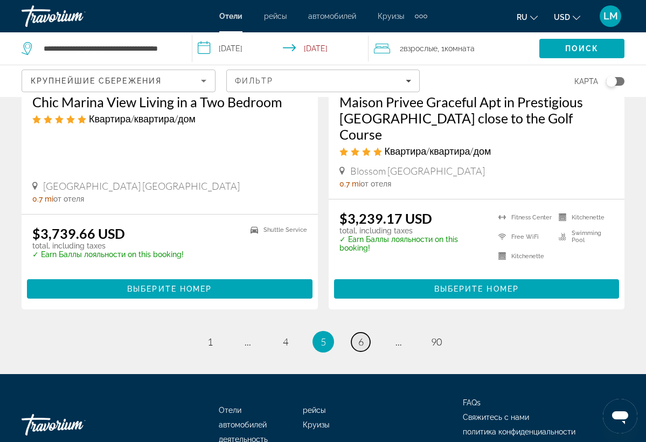
click at [357, 332] on link "page 6" at bounding box center [360, 341] width 19 height 19
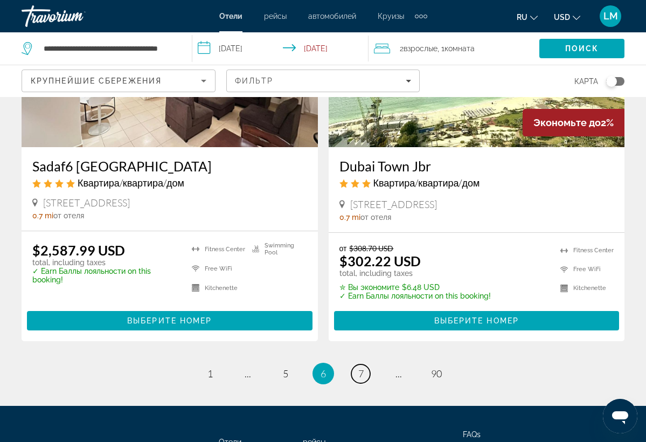
scroll to position [2179, 0]
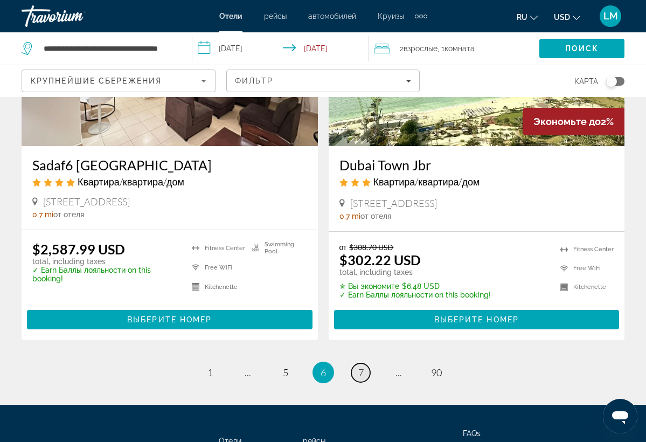
click at [361, 366] on span "7" at bounding box center [360, 372] width 5 height 12
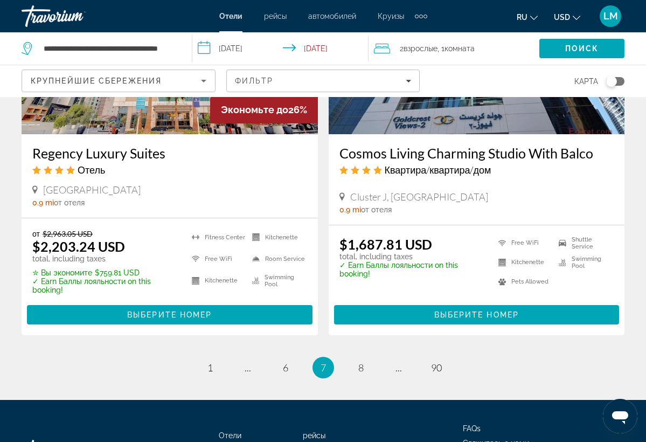
click at [511, 311] on div "$1,687.81 USD total, including taxes ✓ Earn Баллы лояльности on this booking! F…" at bounding box center [476, 280] width 275 height 88
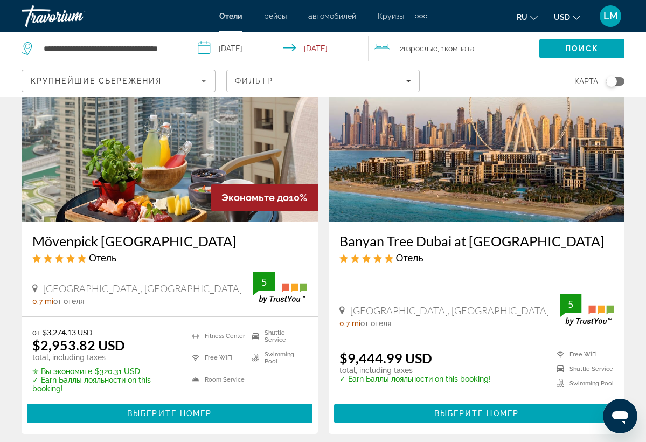
scroll to position [508, 0]
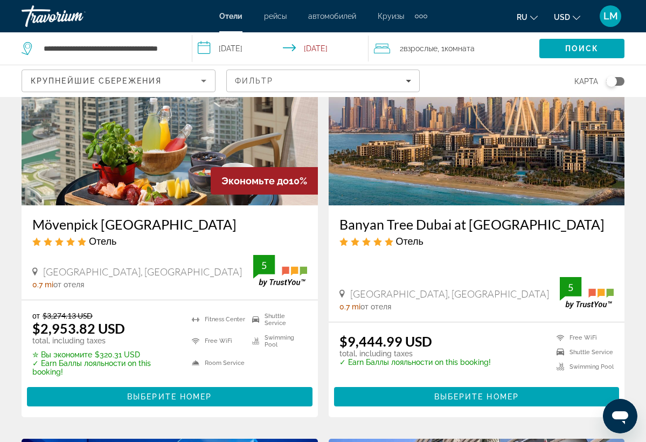
click at [172, 167] on img "Main content" at bounding box center [170, 119] width 296 height 172
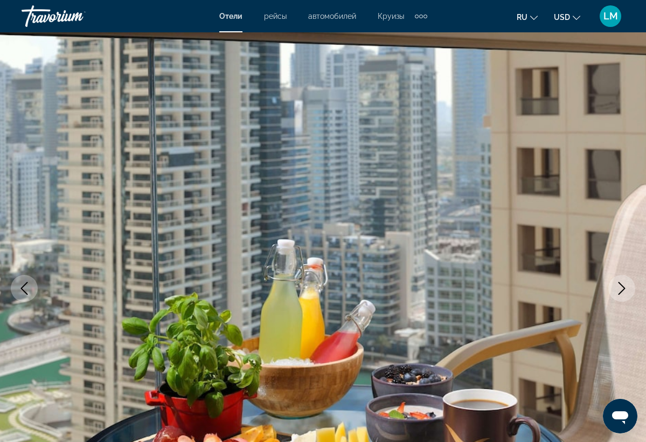
click at [619, 290] on icon "Next image" at bounding box center [621, 288] width 13 height 13
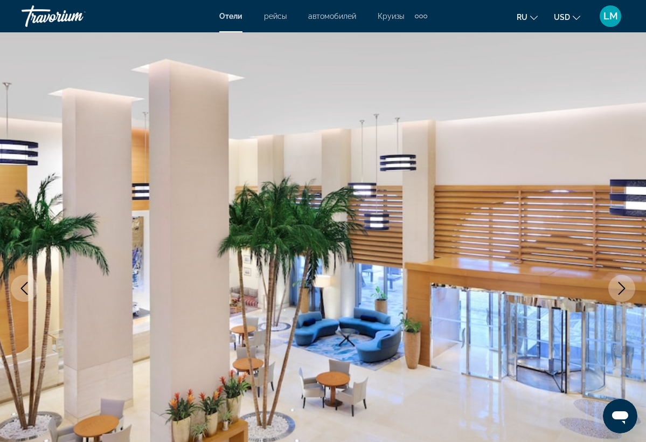
click at [624, 285] on icon "Next image" at bounding box center [621, 288] width 13 height 13
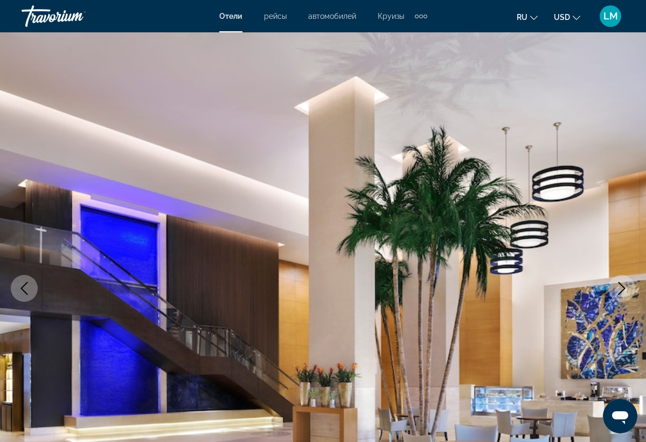
click at [625, 288] on icon "Next image" at bounding box center [621, 288] width 13 height 13
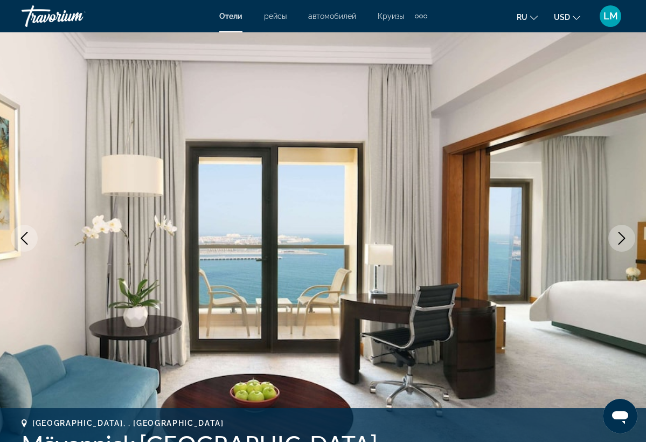
scroll to position [50, 0]
click at [619, 237] on icon "Next image" at bounding box center [621, 238] width 13 height 13
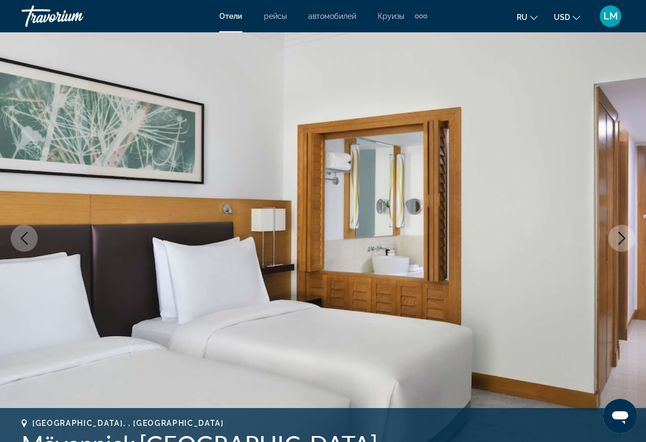
click at [620, 237] on icon "Next image" at bounding box center [621, 238] width 13 height 13
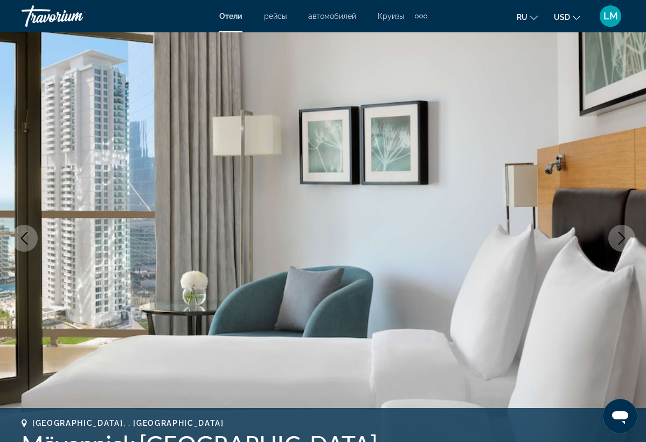
click at [620, 237] on icon "Next image" at bounding box center [621, 238] width 13 height 13
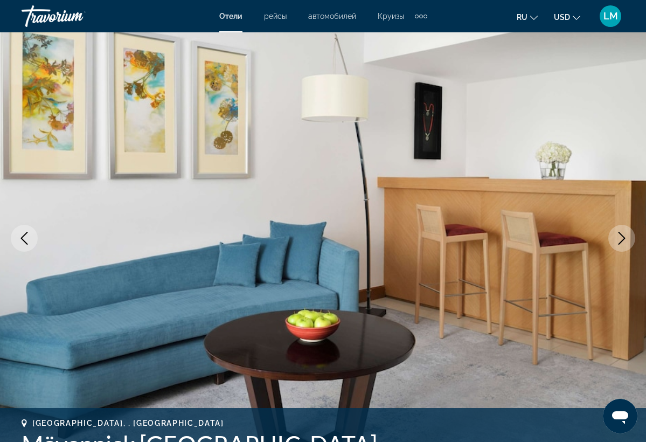
click at [620, 237] on icon "Next image" at bounding box center [621, 238] width 13 height 13
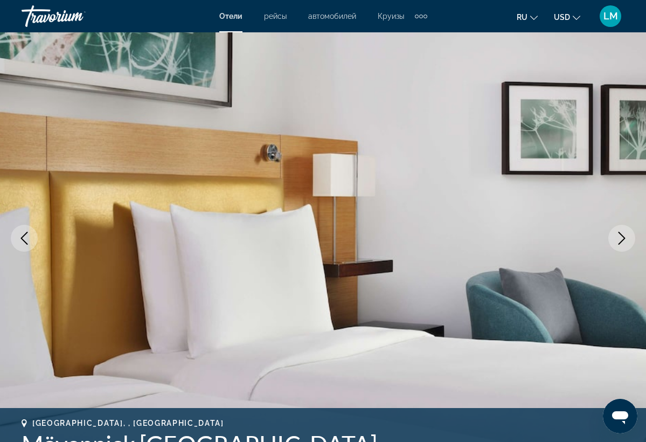
click at [620, 237] on icon "Next image" at bounding box center [621, 238] width 13 height 13
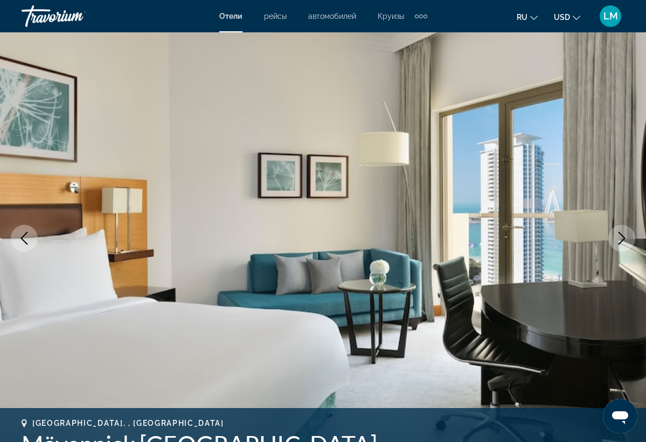
click at [620, 237] on icon "Next image" at bounding box center [621, 238] width 13 height 13
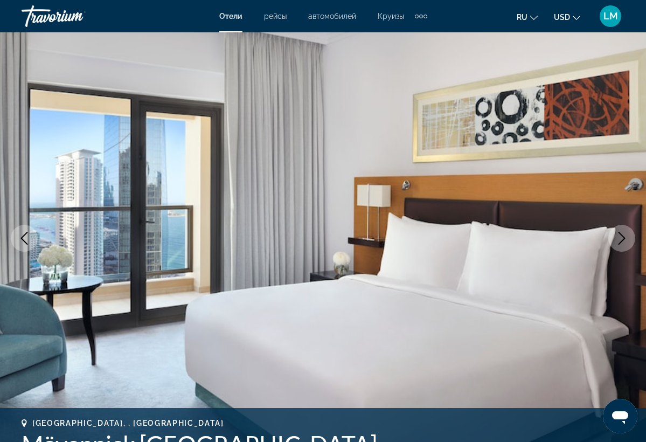
click at [620, 237] on icon "Next image" at bounding box center [621, 238] width 13 height 13
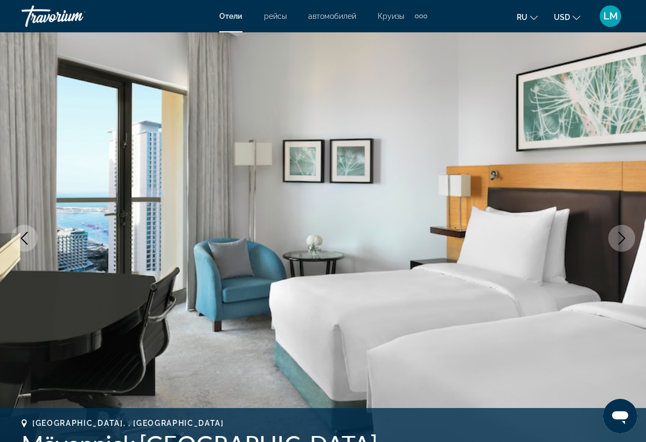
click at [620, 237] on icon "Next image" at bounding box center [621, 238] width 13 height 13
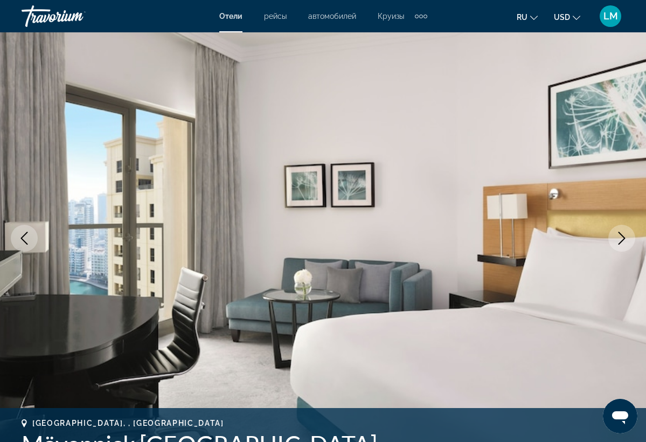
click at [620, 237] on icon "Next image" at bounding box center [621, 238] width 13 height 13
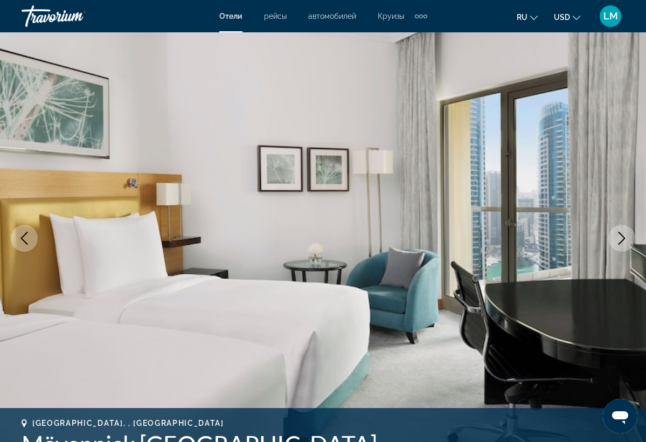
click at [620, 238] on icon "Next image" at bounding box center [621, 238] width 13 height 13
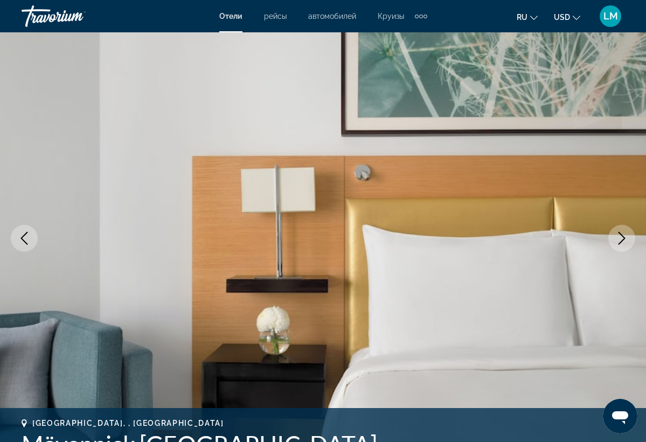
click at [620, 238] on icon "Next image" at bounding box center [621, 238] width 13 height 13
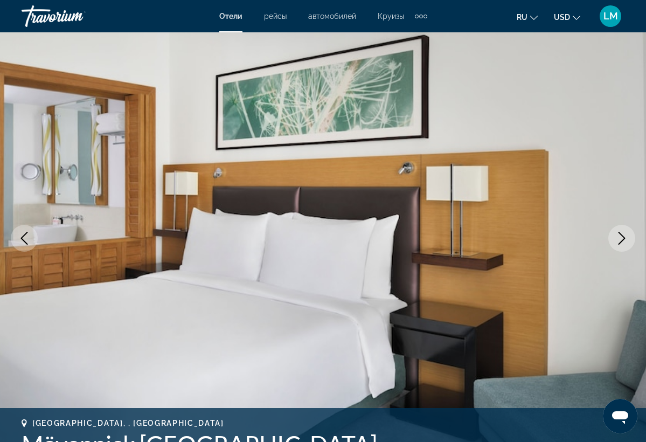
click at [620, 238] on icon "Next image" at bounding box center [621, 238] width 13 height 13
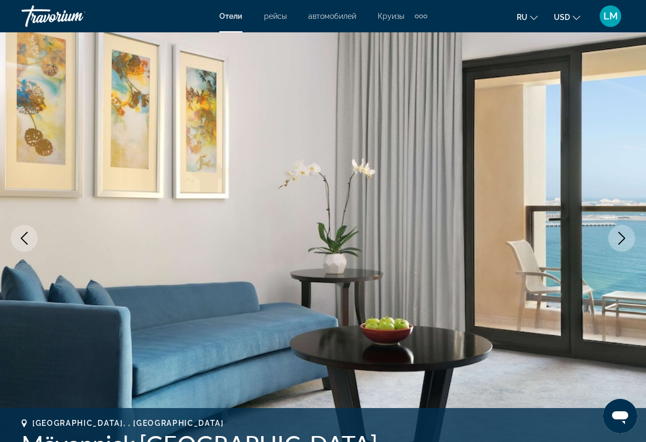
click at [620, 238] on icon "Next image" at bounding box center [621, 238] width 13 height 13
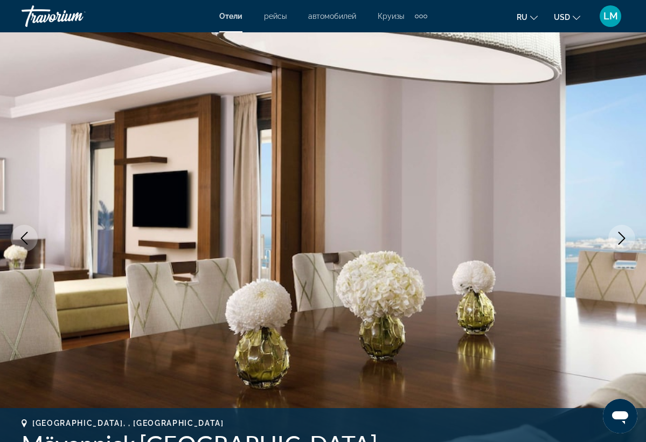
click at [620, 239] on icon "Next image" at bounding box center [621, 238] width 13 height 13
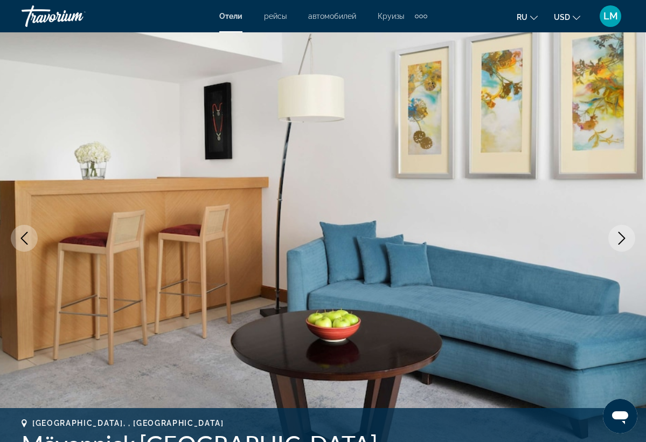
click at [620, 239] on icon "Next image" at bounding box center [621, 238] width 13 height 13
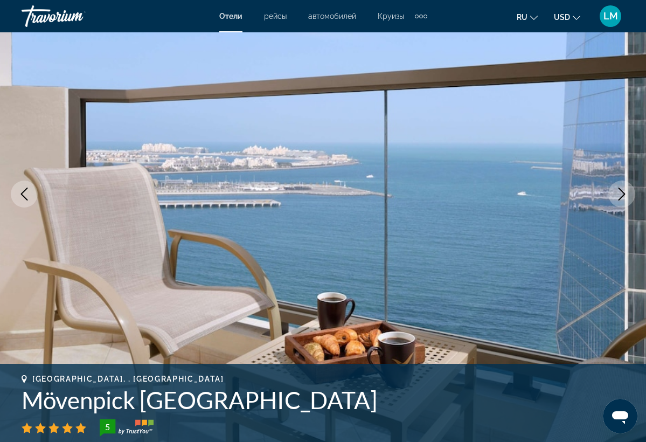
scroll to position [92, 0]
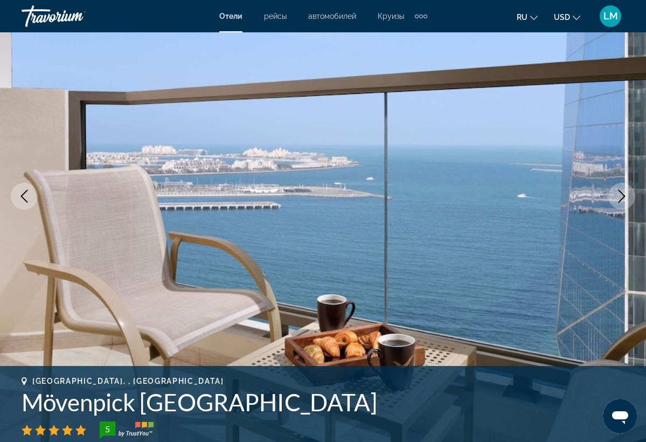
click at [622, 197] on icon "Next image" at bounding box center [621, 196] width 13 height 13
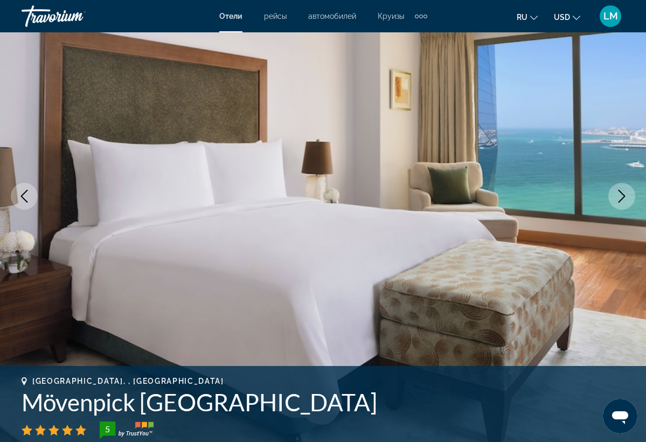
click at [622, 197] on icon "Next image" at bounding box center [621, 196] width 13 height 13
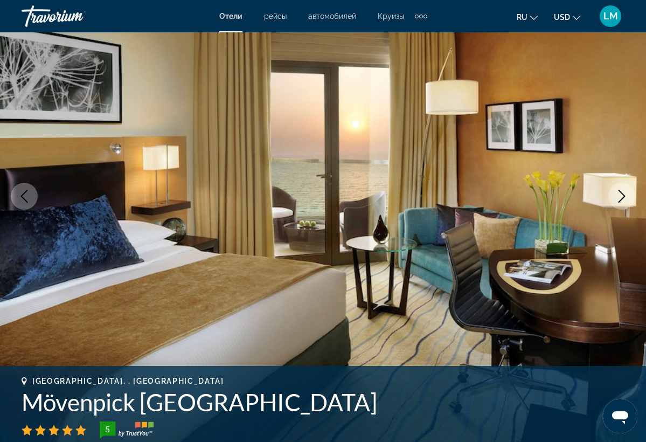
click at [622, 197] on icon "Next image" at bounding box center [621, 196] width 13 height 13
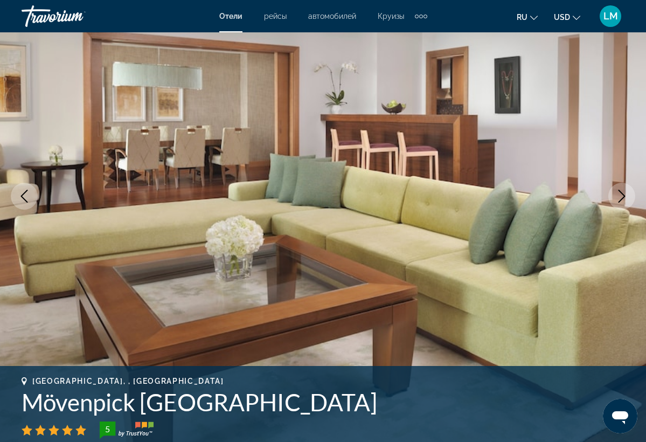
click at [622, 197] on icon "Next image" at bounding box center [621, 196] width 13 height 13
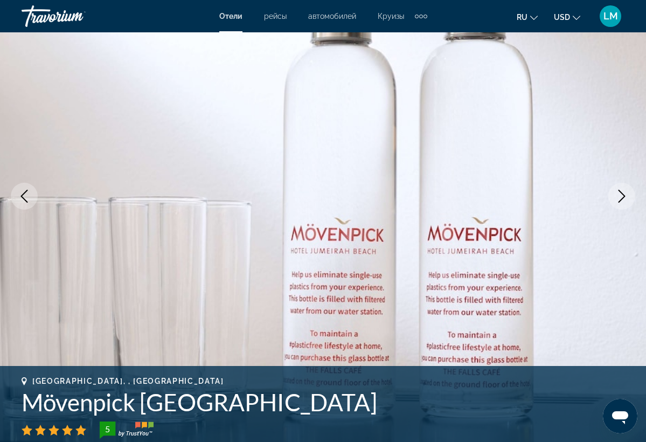
click at [622, 197] on icon "Next image" at bounding box center [621, 196] width 13 height 13
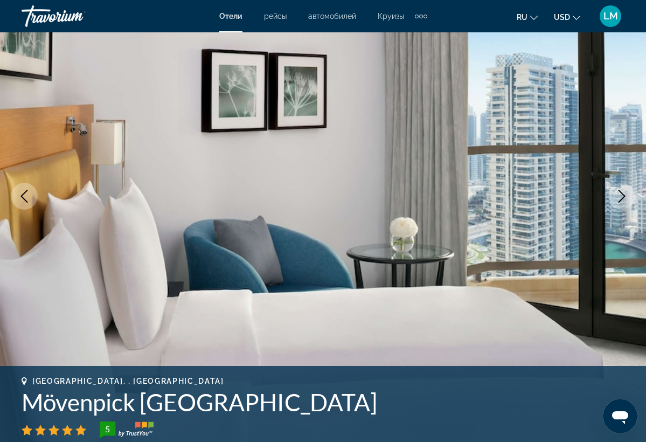
click at [622, 197] on icon "Next image" at bounding box center [621, 196] width 13 height 13
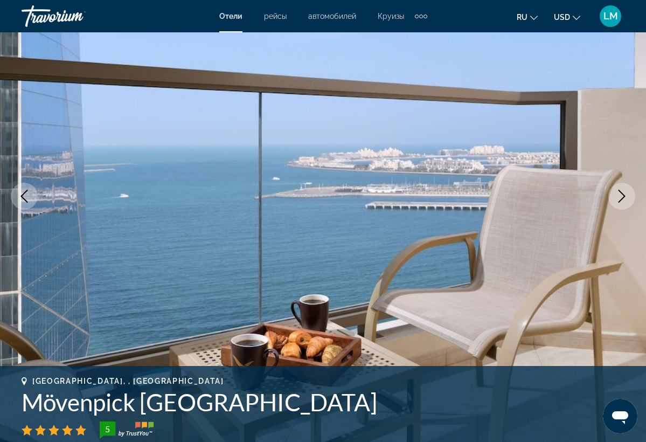
click at [622, 197] on icon "Next image" at bounding box center [621, 196] width 13 height 13
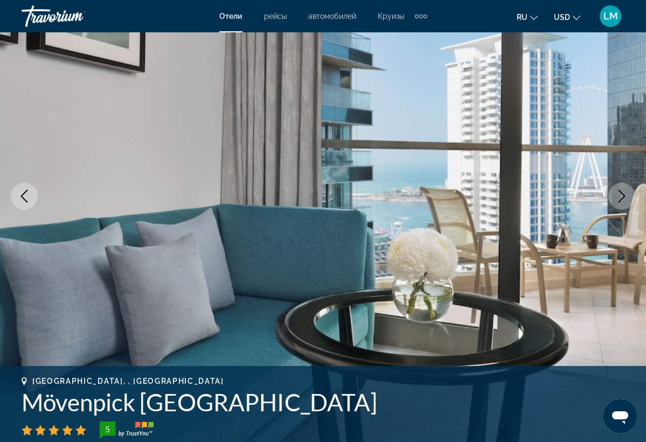
click at [622, 197] on icon "Next image" at bounding box center [621, 196] width 13 height 13
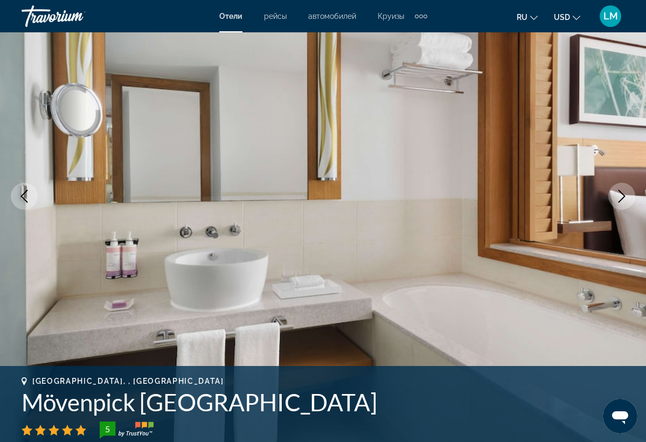
click at [622, 197] on icon "Next image" at bounding box center [621, 196] width 13 height 13
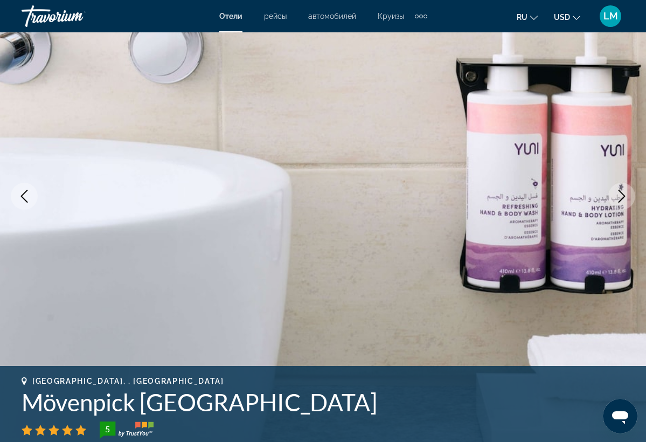
click at [622, 197] on icon "Next image" at bounding box center [621, 196] width 13 height 13
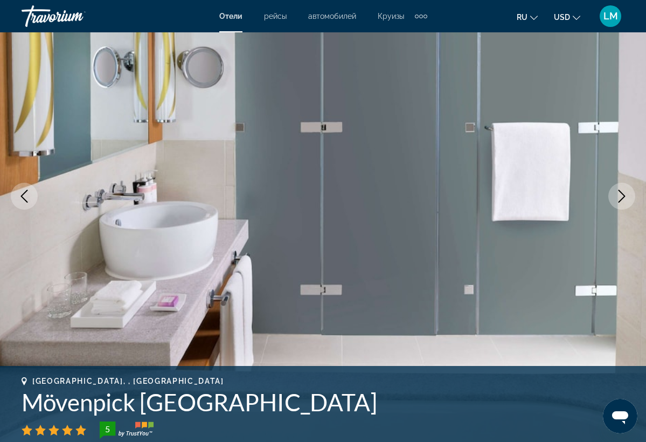
click at [622, 197] on icon "Next image" at bounding box center [621, 196] width 13 height 13
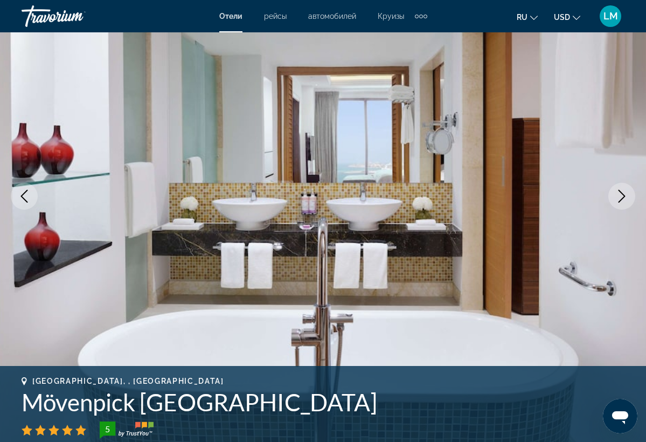
click at [622, 197] on icon "Next image" at bounding box center [621, 196] width 13 height 13
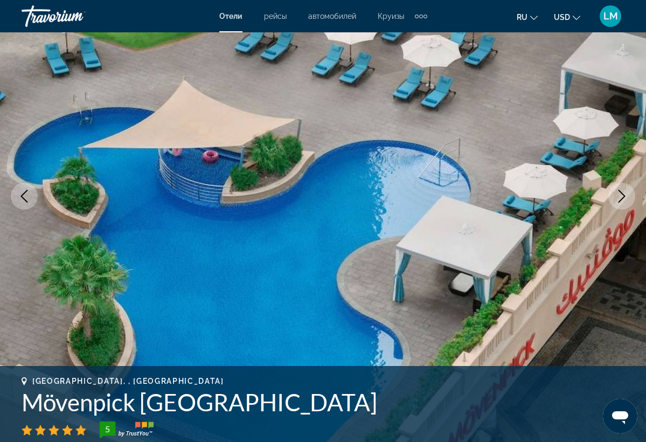
click at [622, 197] on icon "Next image" at bounding box center [621, 196] width 13 height 13
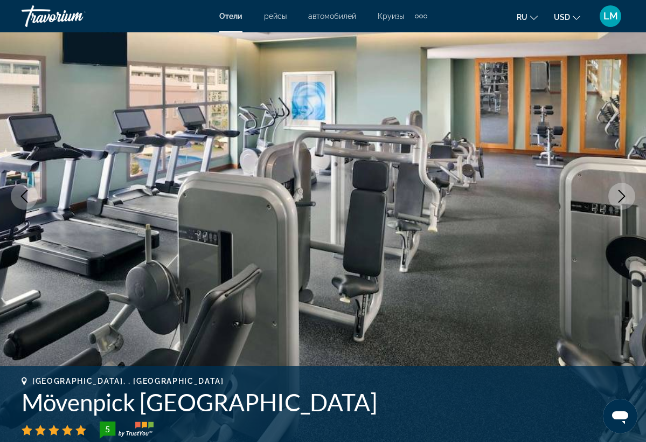
click at [622, 197] on icon "Next image" at bounding box center [621, 196] width 7 height 13
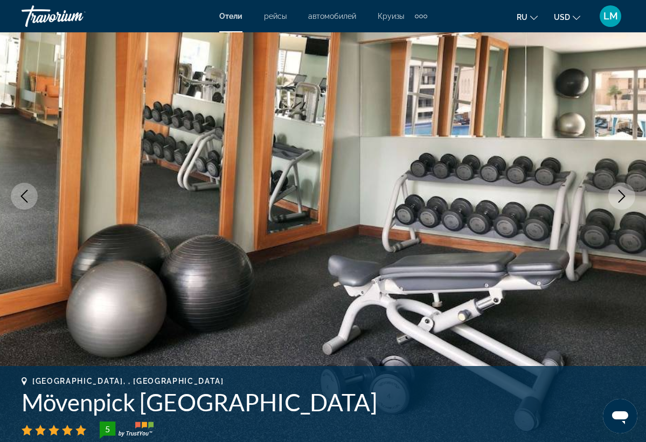
click at [622, 198] on icon "Next image" at bounding box center [621, 196] width 7 height 13
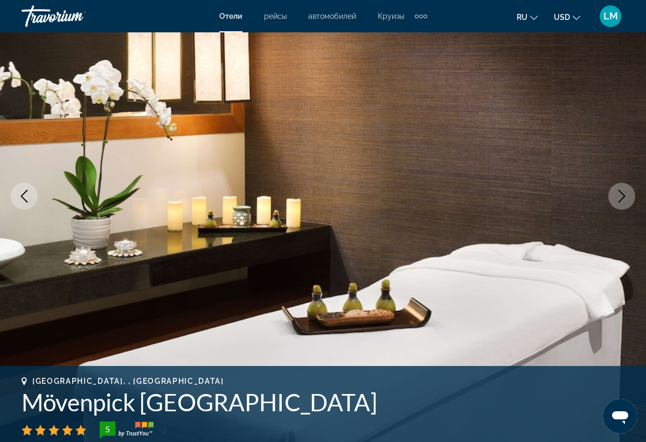
click at [622, 198] on icon "Next image" at bounding box center [621, 196] width 7 height 13
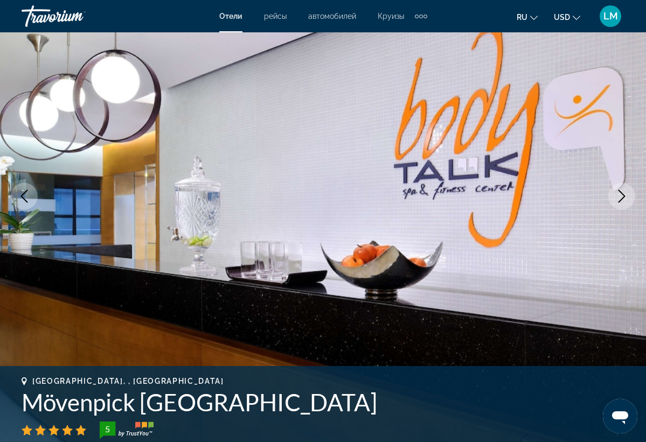
click at [622, 198] on icon "Next image" at bounding box center [621, 196] width 7 height 13
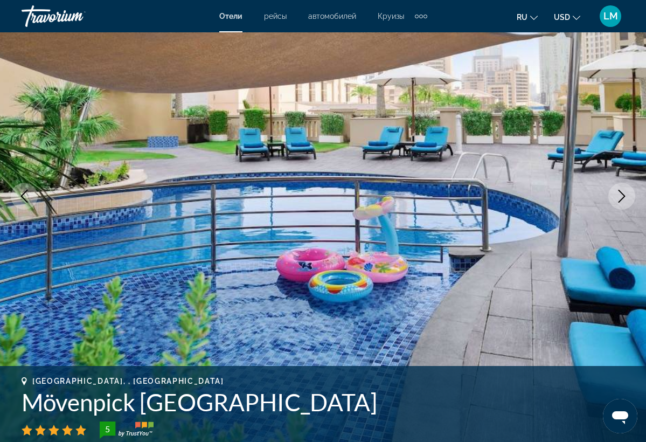
click at [622, 198] on icon "Next image" at bounding box center [621, 196] width 7 height 13
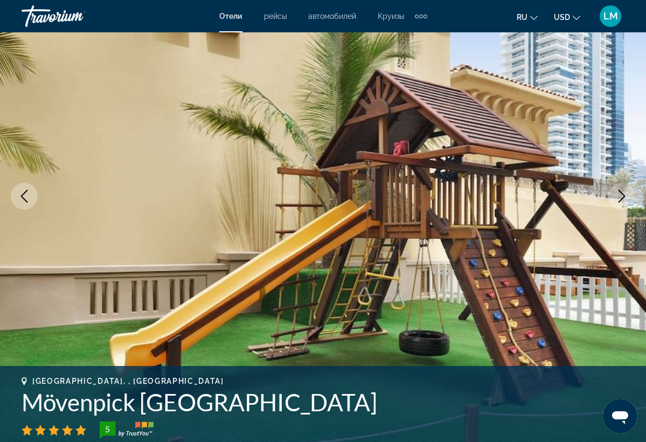
click at [622, 198] on icon "Next image" at bounding box center [621, 196] width 7 height 13
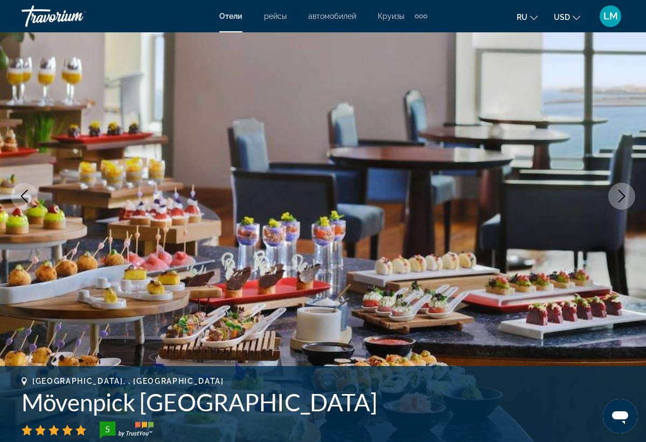
click at [622, 198] on icon "Next image" at bounding box center [621, 196] width 7 height 13
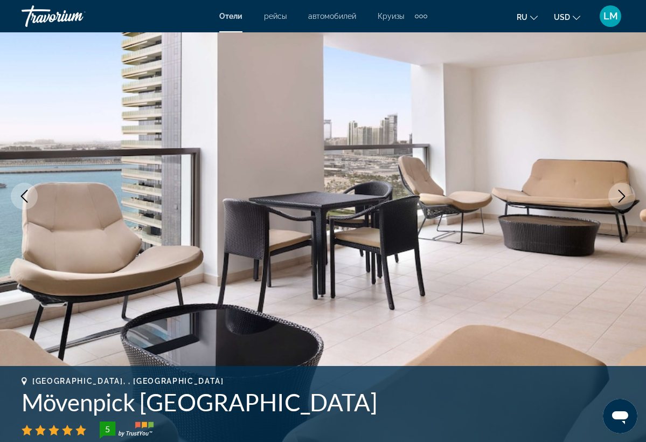
click at [622, 198] on icon "Next image" at bounding box center [621, 196] width 7 height 13
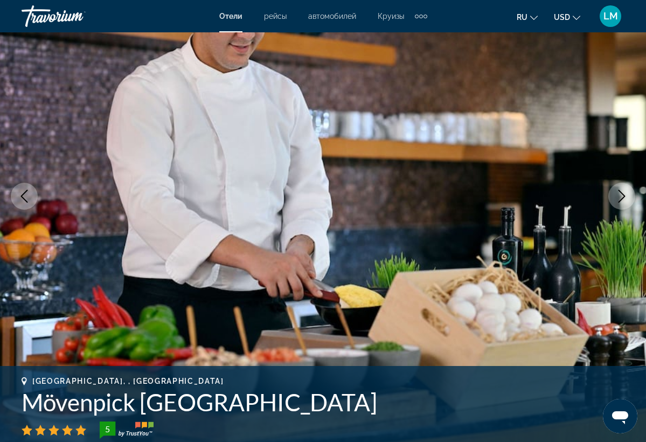
click at [622, 198] on icon "Next image" at bounding box center [621, 196] width 7 height 13
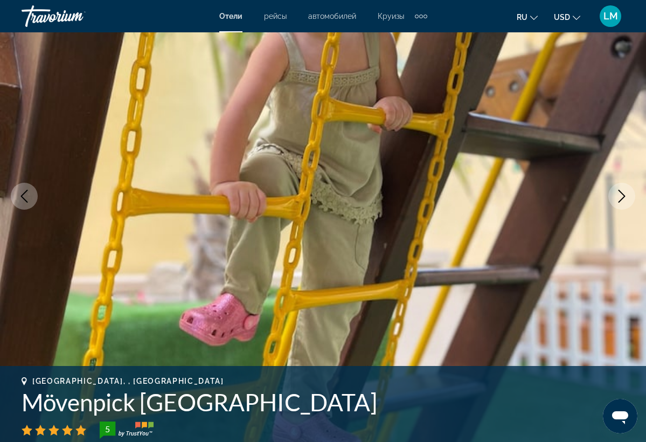
click at [622, 198] on icon "Next image" at bounding box center [621, 196] width 7 height 13
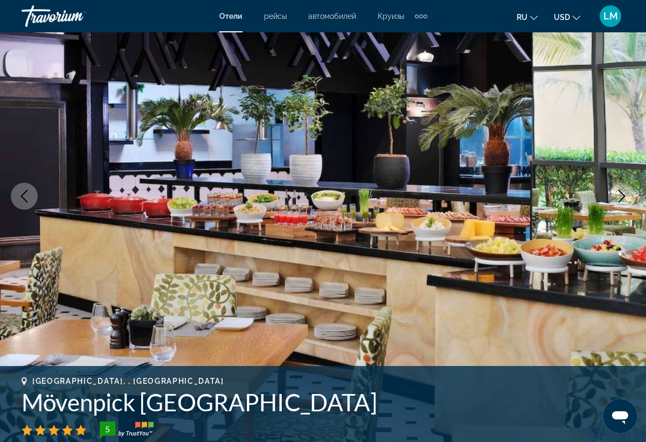
click at [622, 198] on icon "Next image" at bounding box center [621, 196] width 7 height 13
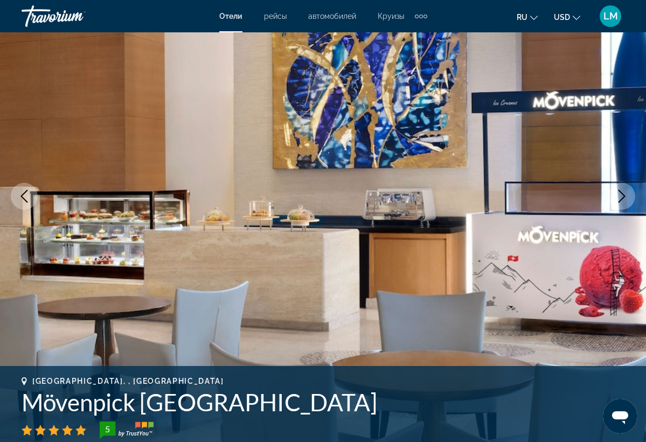
click at [622, 198] on icon "Next image" at bounding box center [621, 196] width 7 height 13
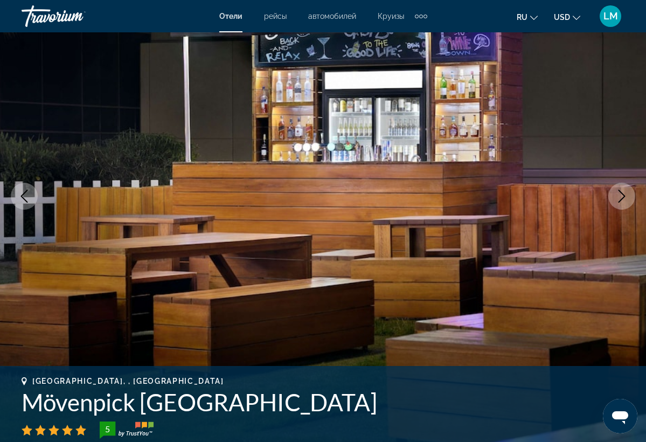
click at [622, 198] on icon "Next image" at bounding box center [621, 196] width 7 height 13
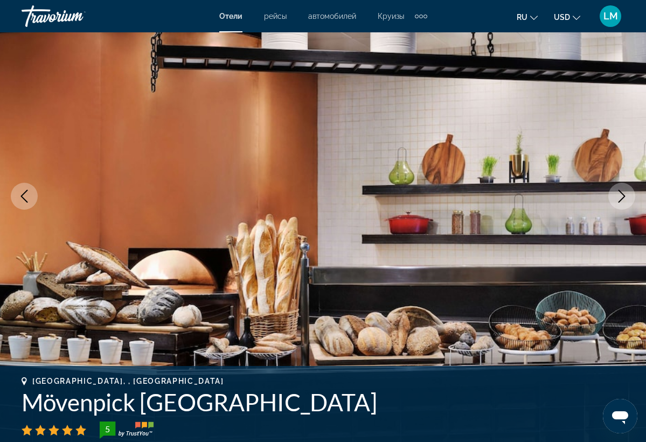
click at [622, 198] on icon "Next image" at bounding box center [621, 196] width 7 height 13
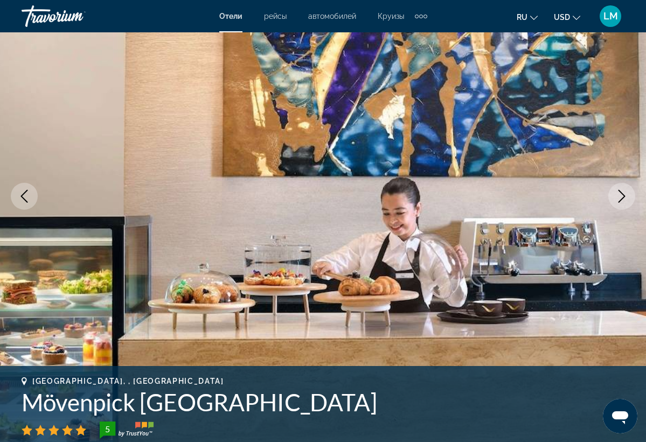
click at [622, 198] on icon "Next image" at bounding box center [621, 196] width 7 height 13
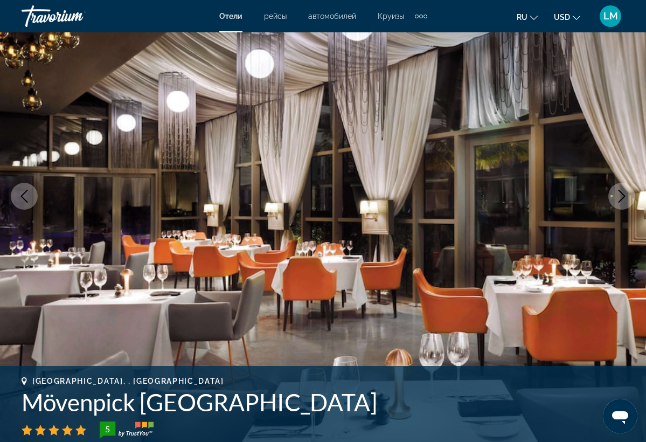
click at [622, 198] on icon "Next image" at bounding box center [621, 196] width 7 height 13
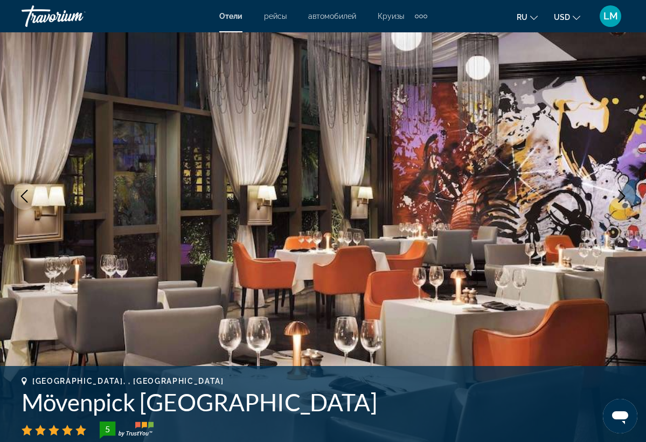
click at [622, 198] on icon "Next image" at bounding box center [621, 196] width 7 height 13
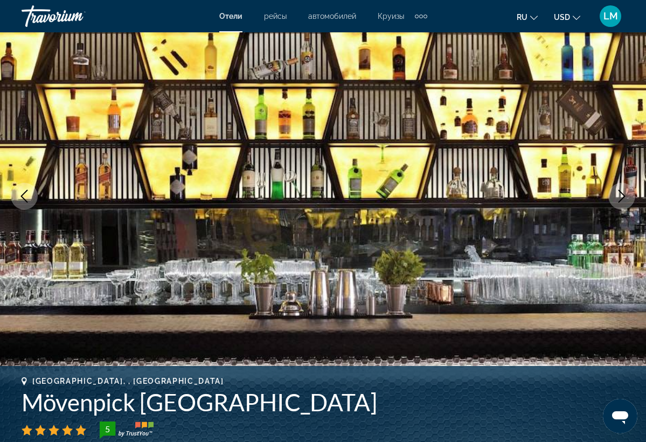
click at [622, 198] on icon "Next image" at bounding box center [621, 196] width 7 height 13
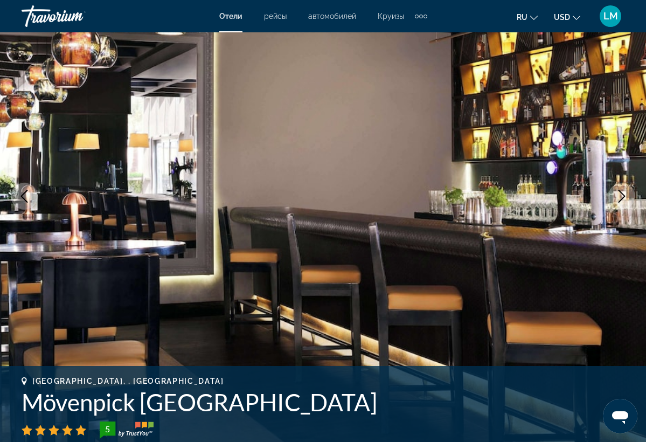
click at [622, 198] on icon "Next image" at bounding box center [621, 196] width 7 height 13
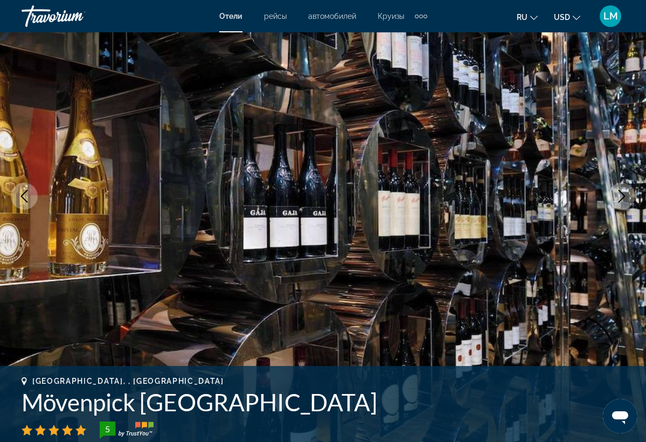
click at [622, 198] on icon "Next image" at bounding box center [621, 196] width 7 height 13
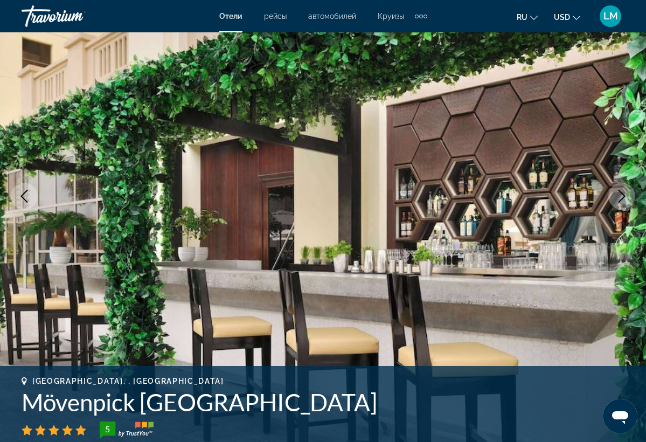
click at [622, 198] on icon "Next image" at bounding box center [621, 196] width 7 height 13
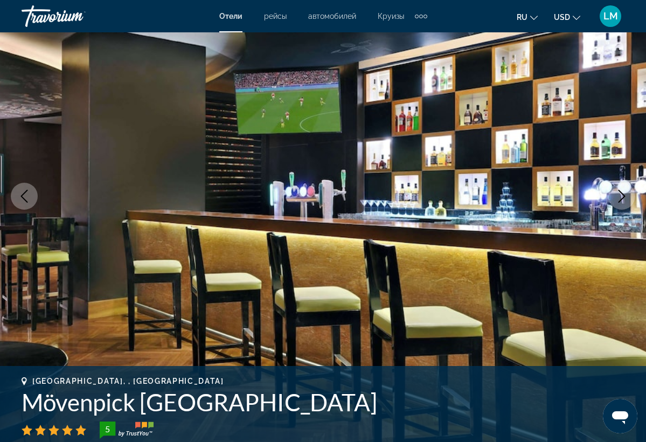
click at [622, 198] on icon "Next image" at bounding box center [621, 196] width 7 height 13
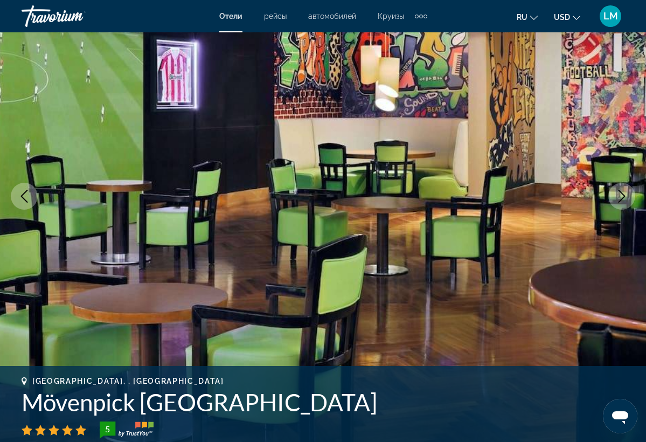
click at [622, 198] on icon "Next image" at bounding box center [621, 196] width 7 height 13
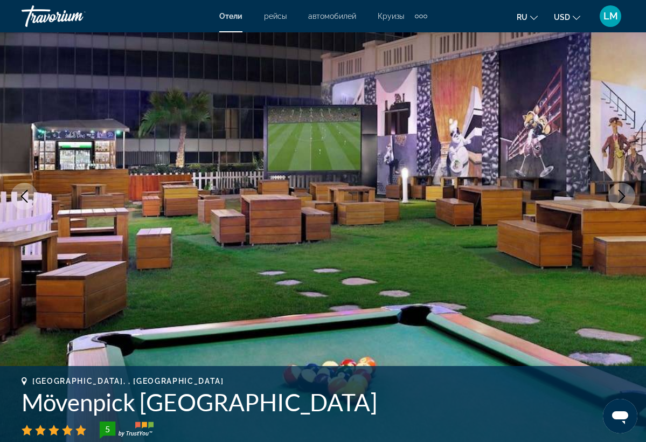
click at [622, 198] on icon "Next image" at bounding box center [621, 196] width 7 height 13
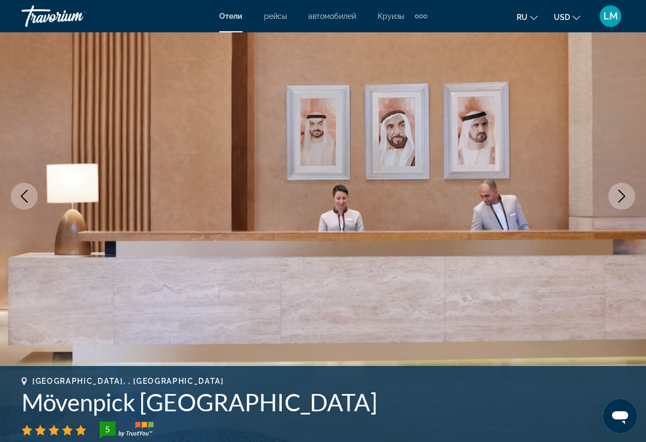
click at [622, 198] on icon "Next image" at bounding box center [621, 196] width 7 height 13
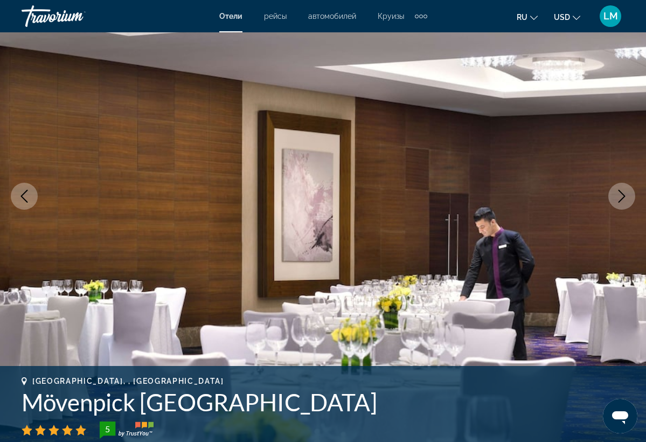
click at [622, 198] on icon "Next image" at bounding box center [621, 196] width 7 height 13
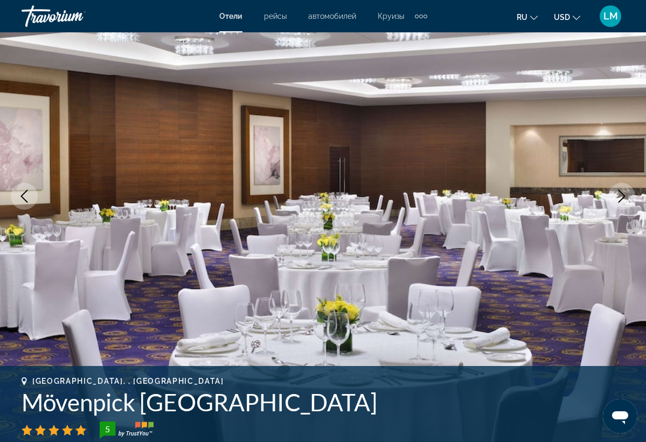
click at [622, 198] on icon "Next image" at bounding box center [621, 196] width 7 height 13
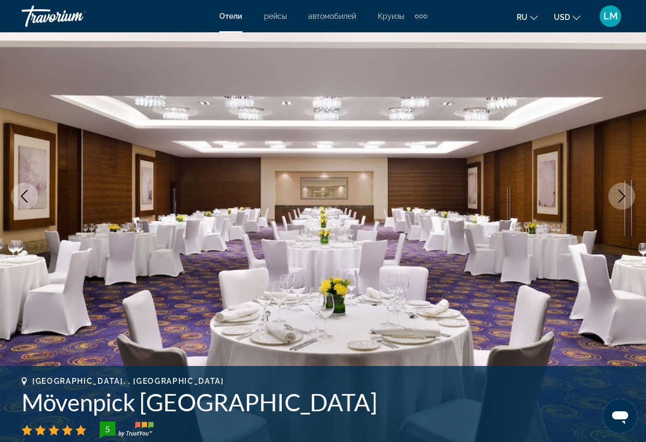
click at [622, 198] on icon "Next image" at bounding box center [621, 196] width 7 height 13
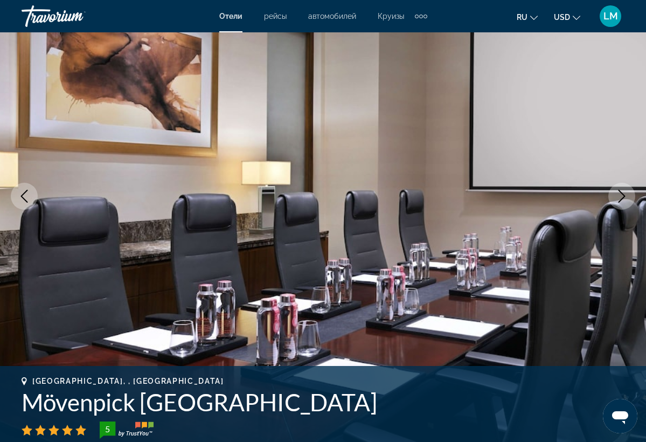
click at [622, 198] on icon "Next image" at bounding box center [621, 196] width 7 height 13
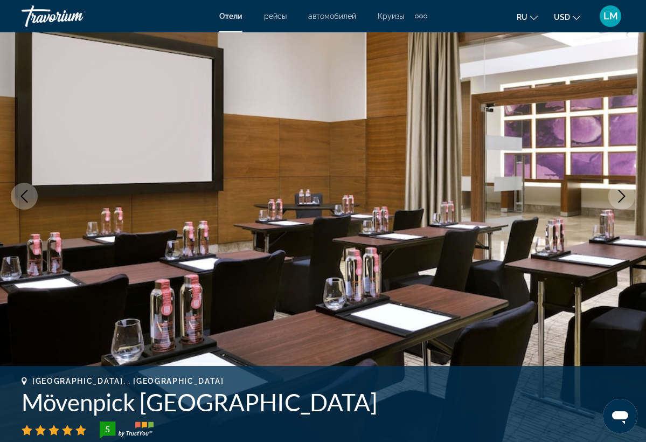
click at [622, 198] on icon "Next image" at bounding box center [621, 196] width 7 height 13
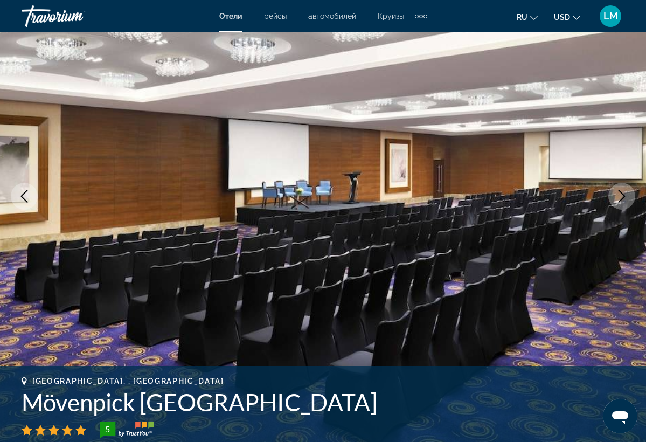
click at [622, 198] on icon "Next image" at bounding box center [621, 196] width 7 height 13
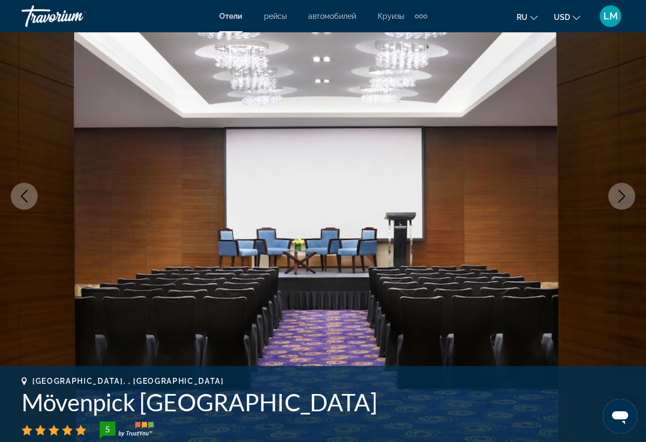
click at [622, 198] on icon "Next image" at bounding box center [621, 196] width 7 height 13
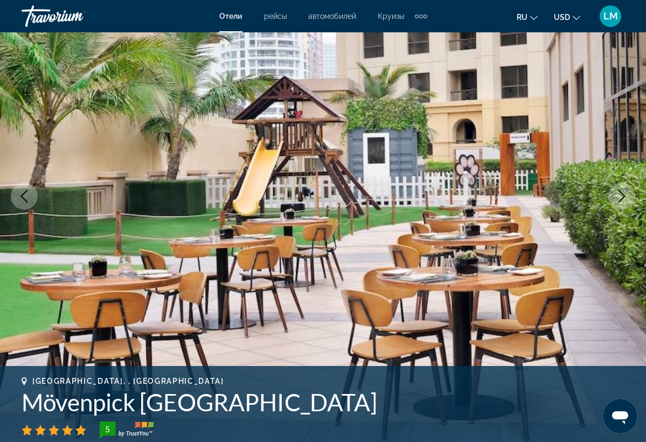
click at [622, 198] on icon "Next image" at bounding box center [621, 196] width 7 height 13
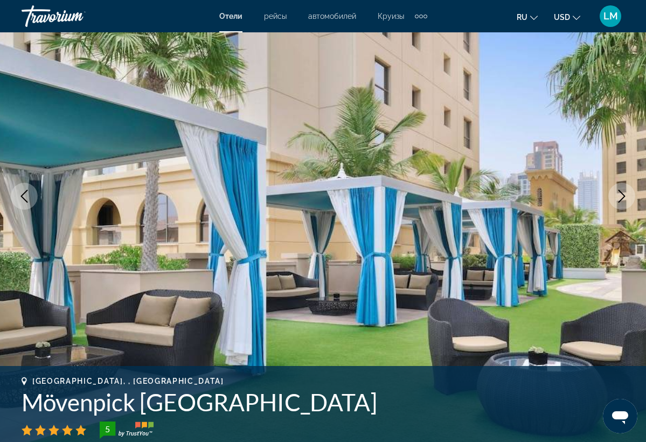
click at [622, 198] on icon "Next image" at bounding box center [621, 196] width 7 height 13
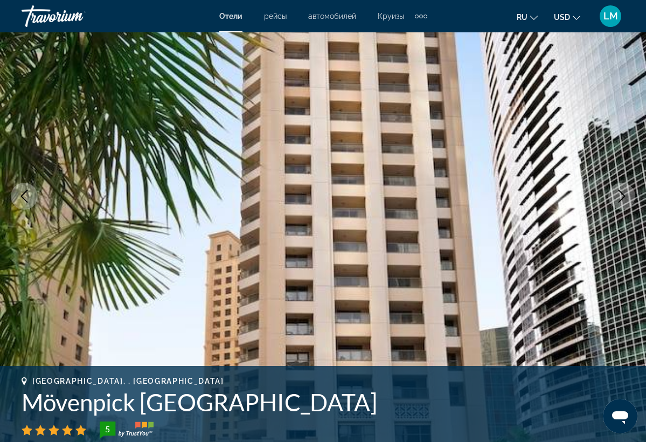
click at [622, 198] on icon "Next image" at bounding box center [621, 196] width 7 height 13
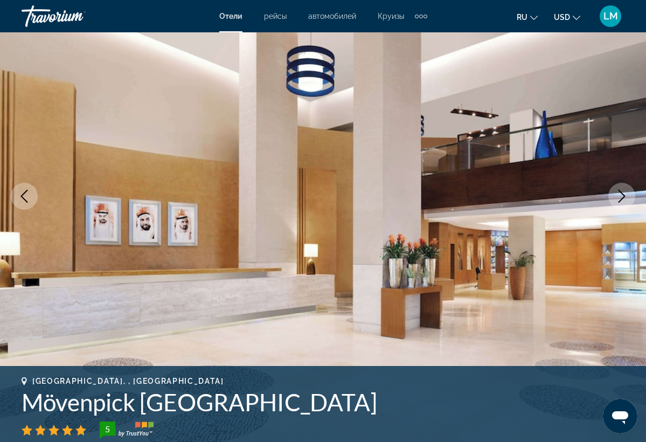
click at [622, 198] on icon "Next image" at bounding box center [621, 196] width 7 height 13
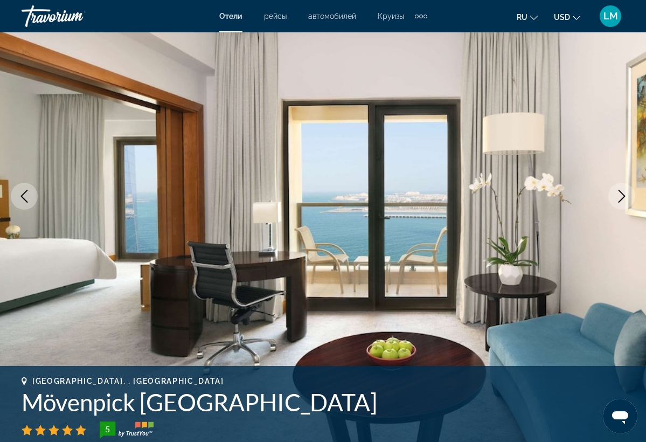
click at [622, 198] on icon "Next image" at bounding box center [621, 196] width 7 height 13
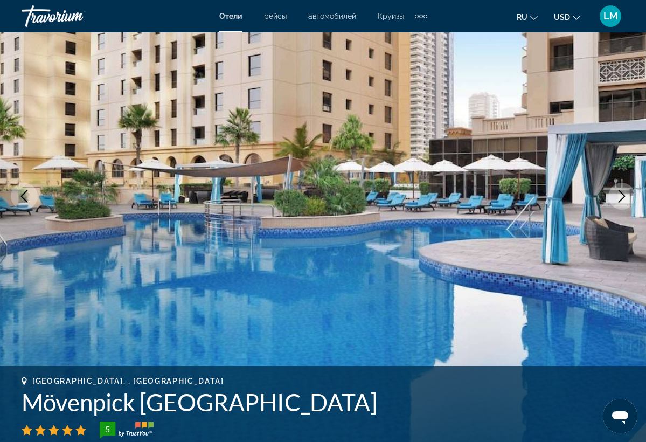
click at [622, 198] on icon "Next image" at bounding box center [621, 196] width 7 height 13
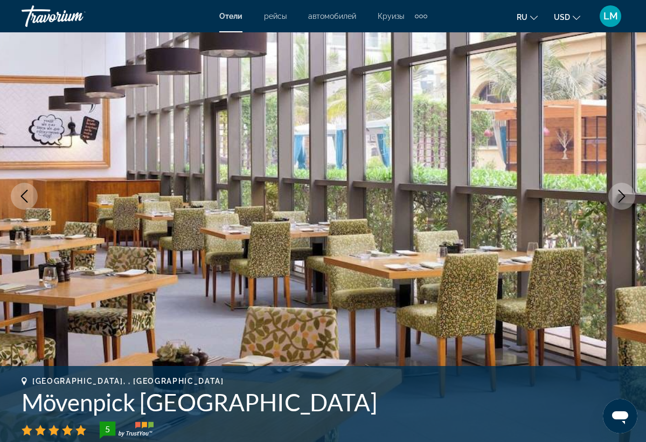
click at [622, 198] on icon "Next image" at bounding box center [621, 196] width 7 height 13
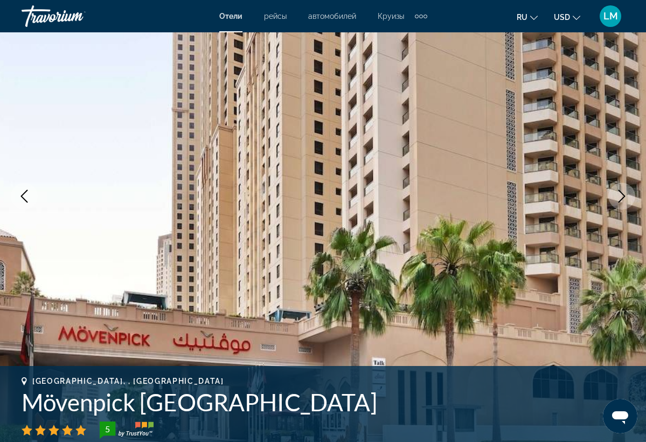
click at [622, 198] on icon "Next image" at bounding box center [621, 196] width 7 height 13
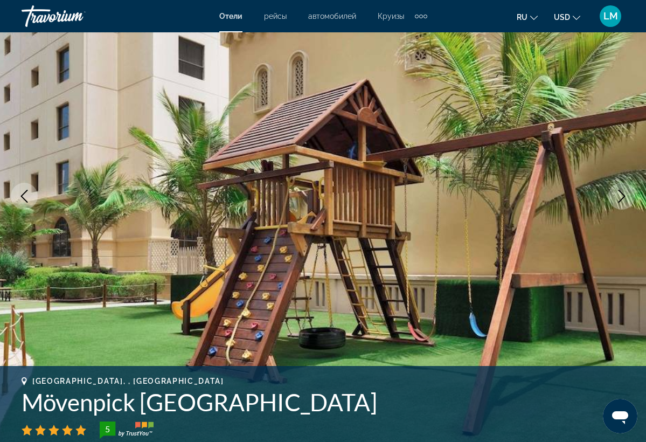
click at [622, 198] on icon "Next image" at bounding box center [621, 196] width 7 height 13
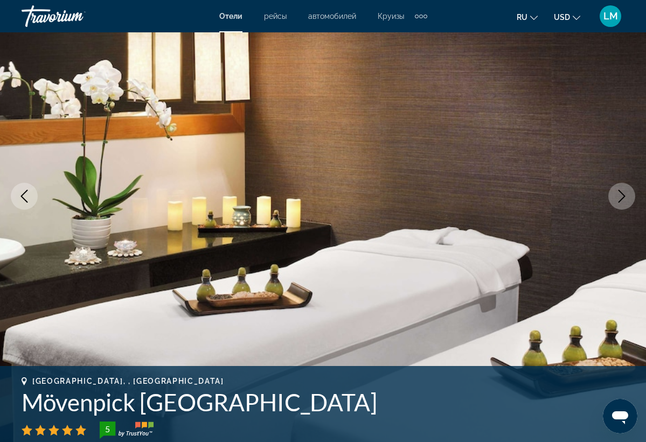
click at [622, 198] on icon "Next image" at bounding box center [621, 196] width 7 height 13
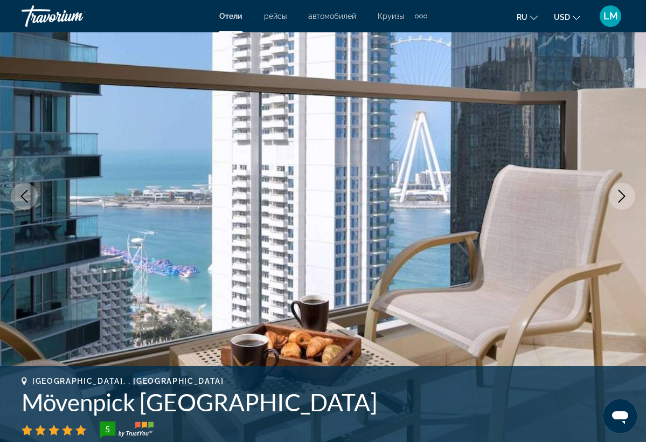
click at [622, 198] on icon "Next image" at bounding box center [621, 196] width 7 height 13
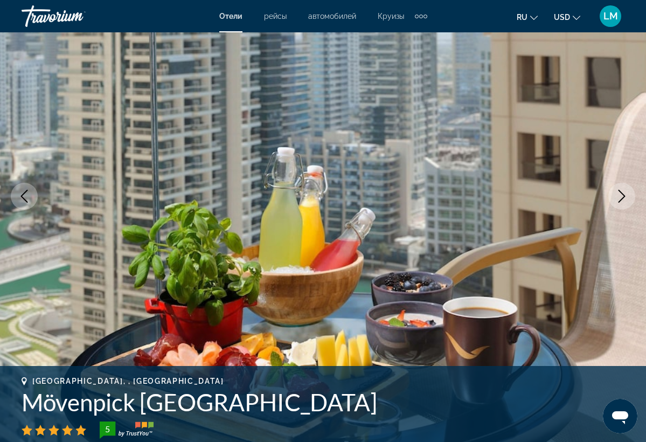
click at [622, 198] on icon "Next image" at bounding box center [621, 196] width 7 height 13
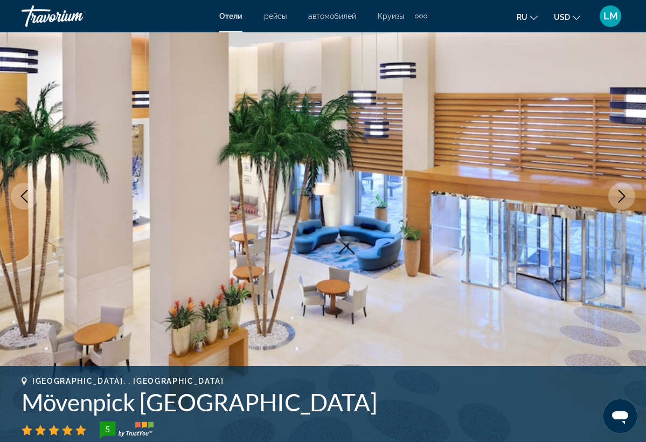
click at [622, 198] on icon "Next image" at bounding box center [621, 196] width 7 height 13
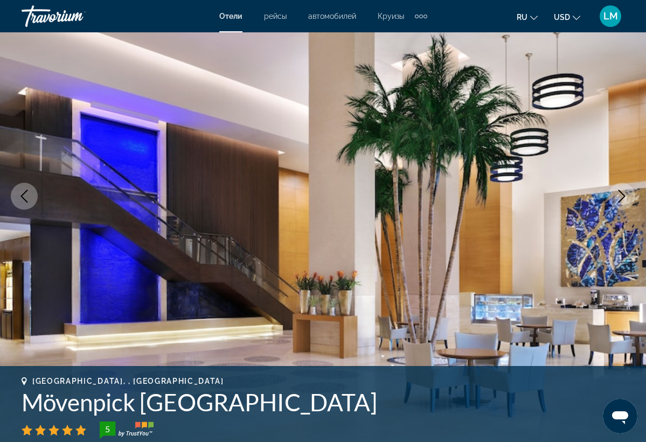
click at [622, 198] on icon "Next image" at bounding box center [621, 196] width 7 height 13
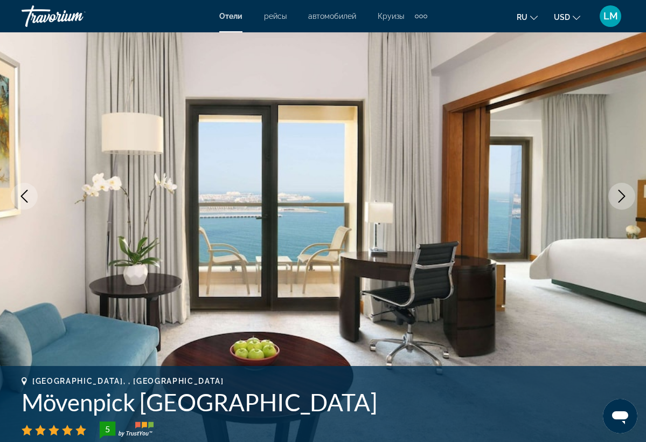
click at [622, 198] on icon "Next image" at bounding box center [621, 196] width 7 height 13
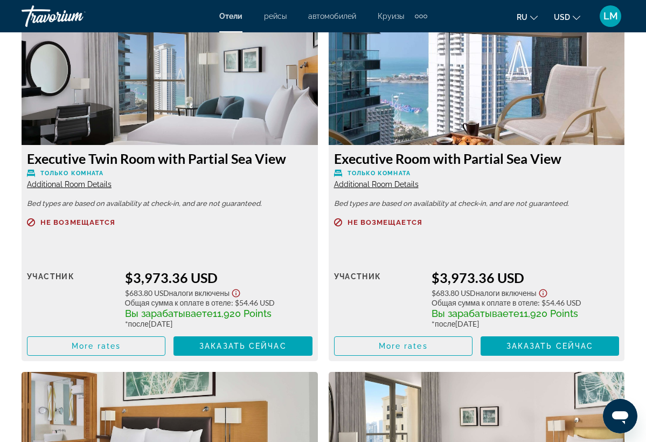
scroll to position [3537, 0]
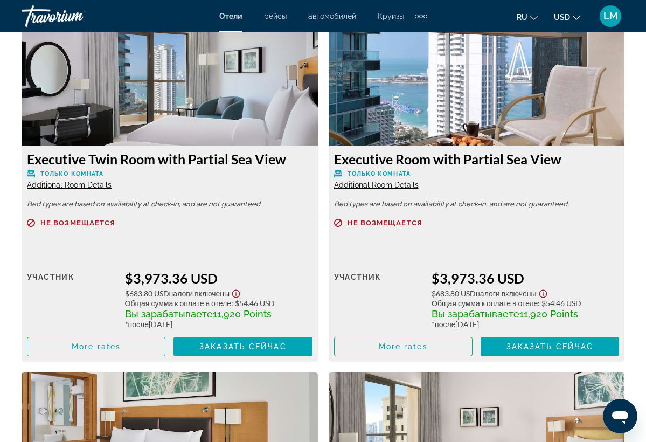
click at [443, 338] on div "Розничная цена $0.00 когда вы выкупаете участник $3,973.36 USD $683.80 USD Нало…" at bounding box center [476, 303] width 285 height 106
click at [479, 123] on img "Main content" at bounding box center [476, 78] width 296 height 135
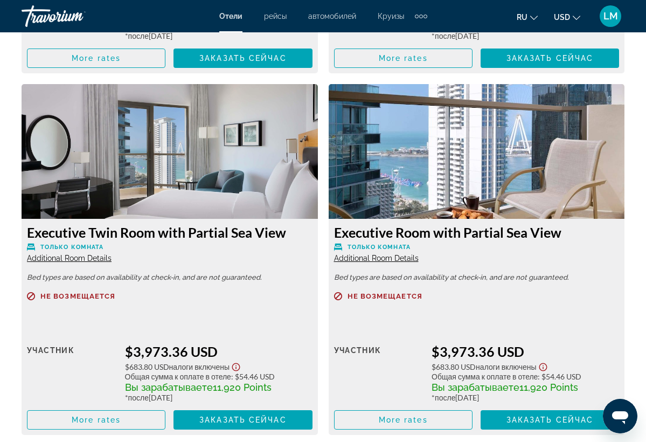
scroll to position [3464, 0]
click at [534, 158] on img "Main content" at bounding box center [476, 151] width 296 height 135
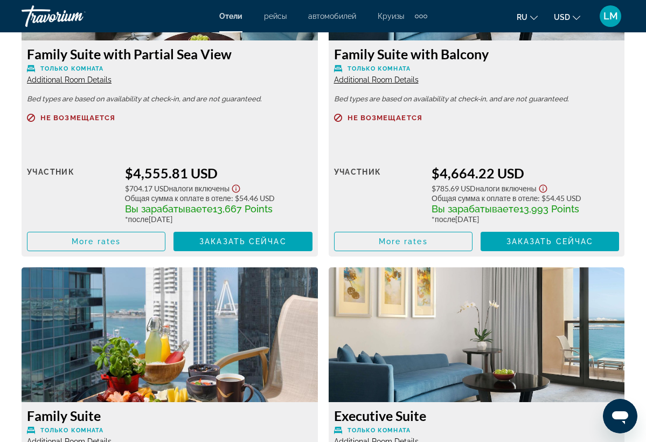
scroll to position [4364, 0]
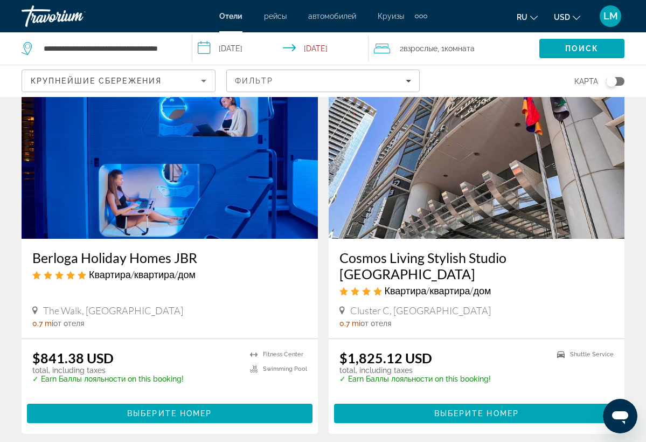
scroll to position [884, 0]
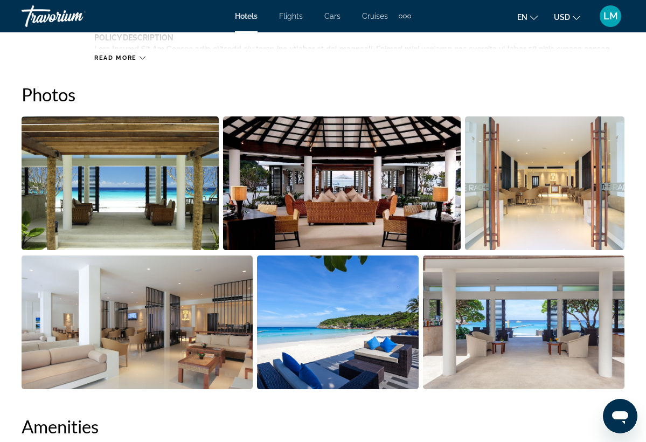
scroll to position [695, 0]
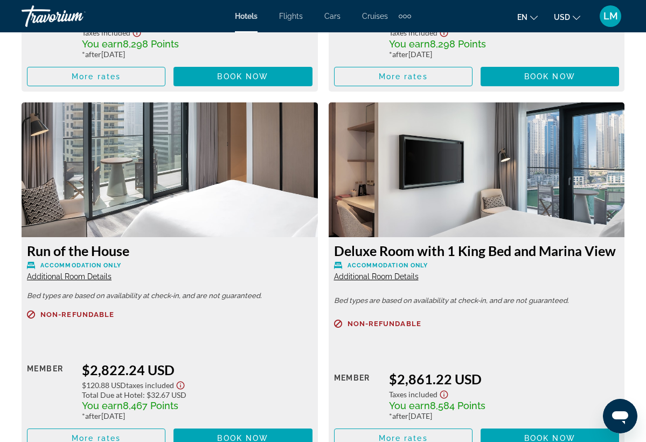
scroll to position [2708, 0]
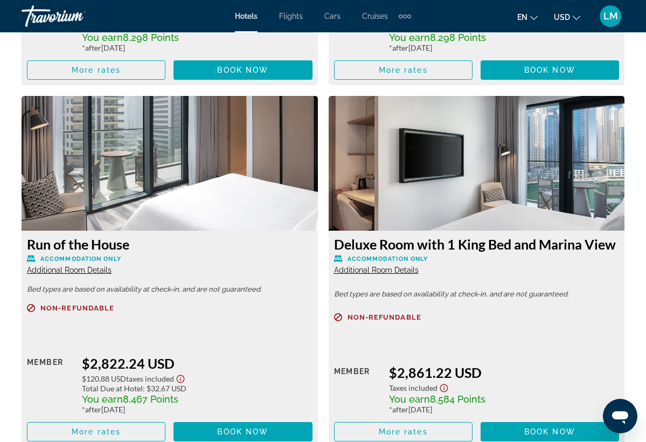
click at [428, 195] on img "Main content" at bounding box center [476, 163] width 296 height 135
click at [485, 184] on img "Main content" at bounding box center [476, 163] width 296 height 135
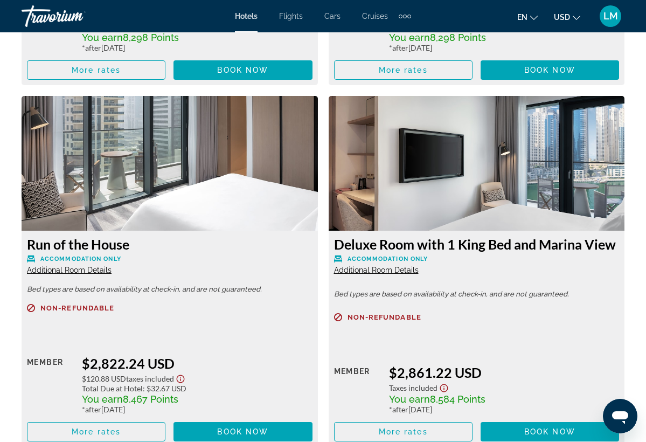
click at [485, 184] on img "Main content" at bounding box center [476, 163] width 296 height 135
click at [606, 166] on img "Main content" at bounding box center [476, 163] width 296 height 135
click at [578, 168] on img "Main content" at bounding box center [476, 163] width 296 height 135
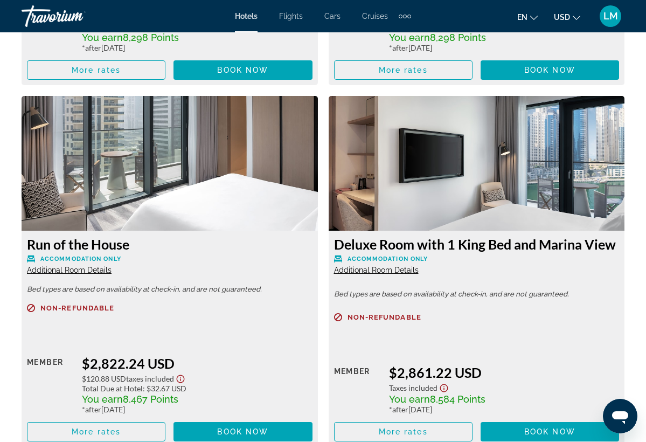
click at [578, 168] on img "Main content" at bounding box center [476, 163] width 296 height 135
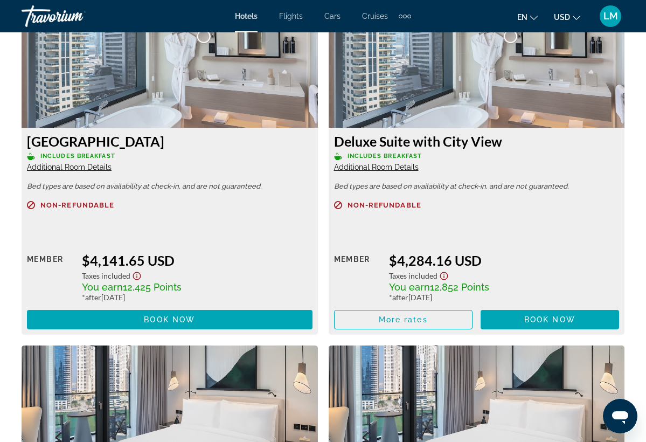
scroll to position [3539, 0]
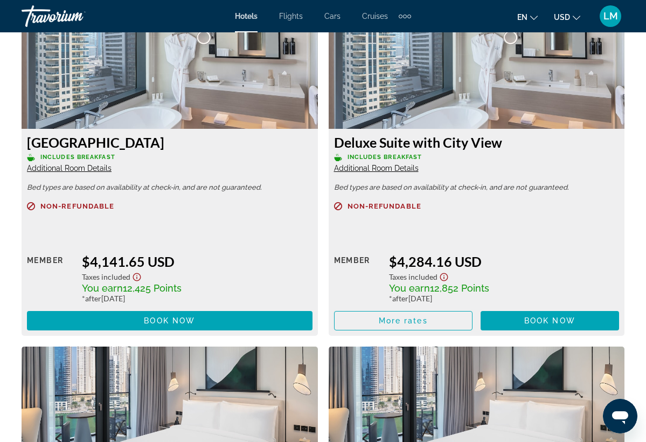
click at [535, 17] on icon "Change language" at bounding box center [534, 18] width 8 height 8
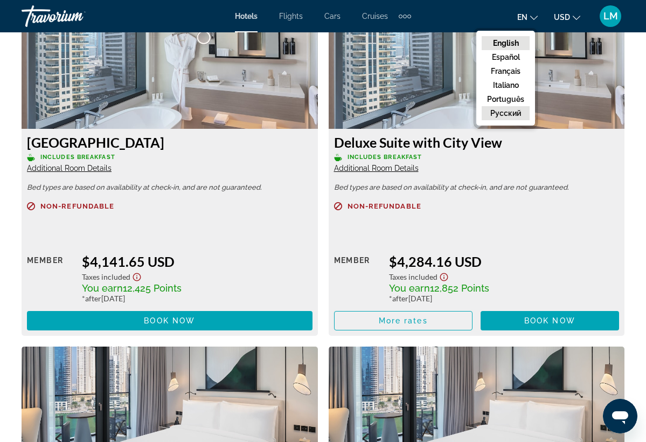
click at [516, 114] on button "русский" at bounding box center [505, 113] width 48 height 14
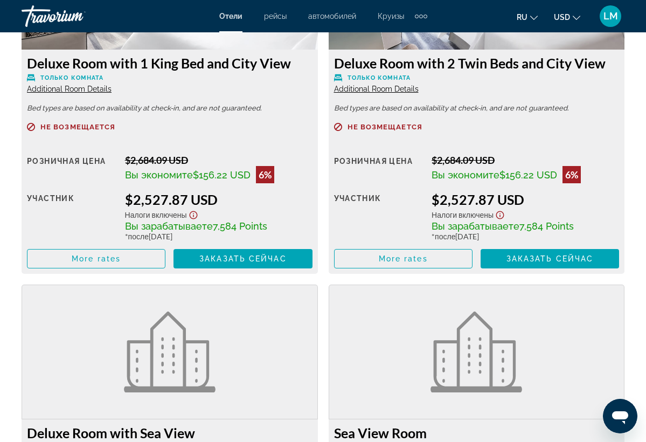
scroll to position [2168, 0]
